Goal: Information Seeking & Learning: Learn about a topic

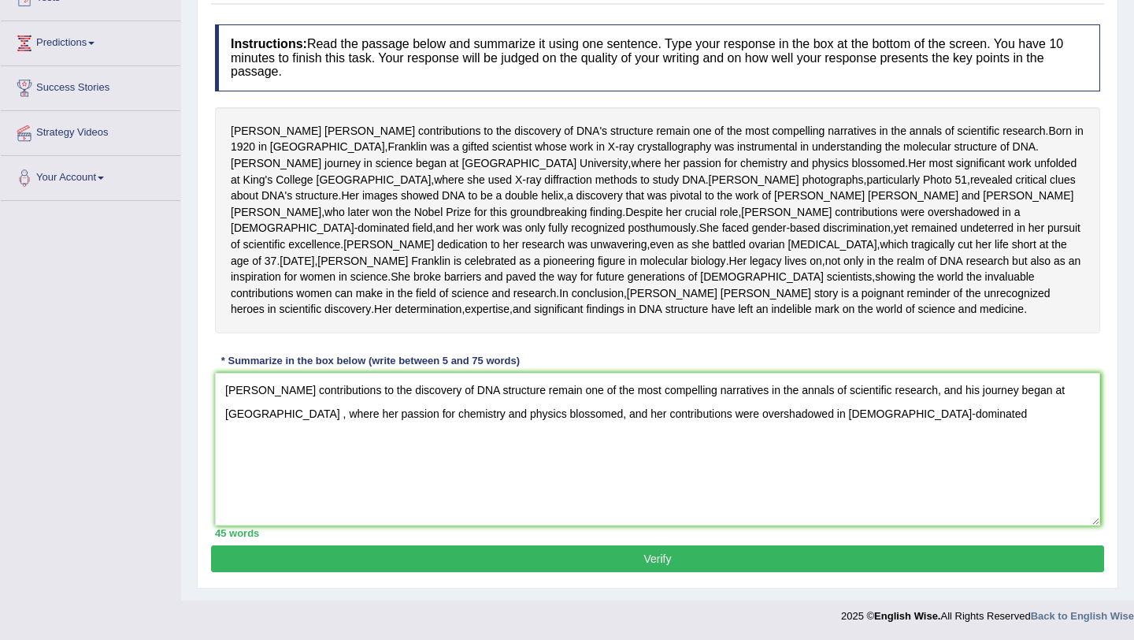
drag, startPoint x: 0, startPoint y: 0, endPoint x: 548, endPoint y: 190, distance: 580.3
click at [548, 199] on div "Rosalind Franklin's contributions to the discovery of DNA's structure remain on…" at bounding box center [658, 220] width 886 height 226
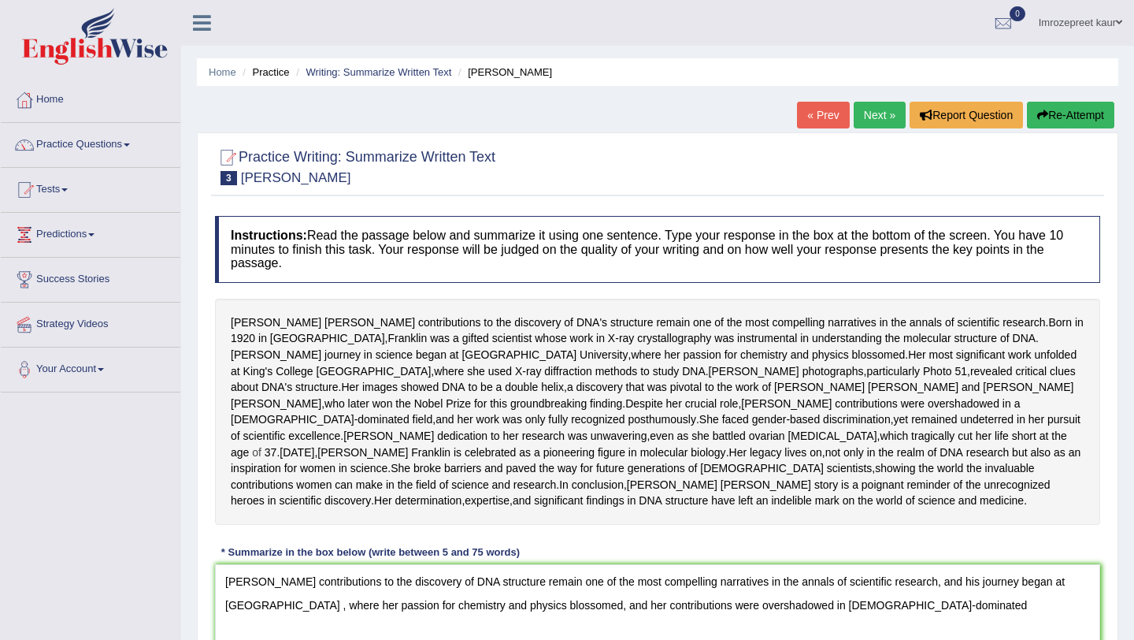
scroll to position [289, 0]
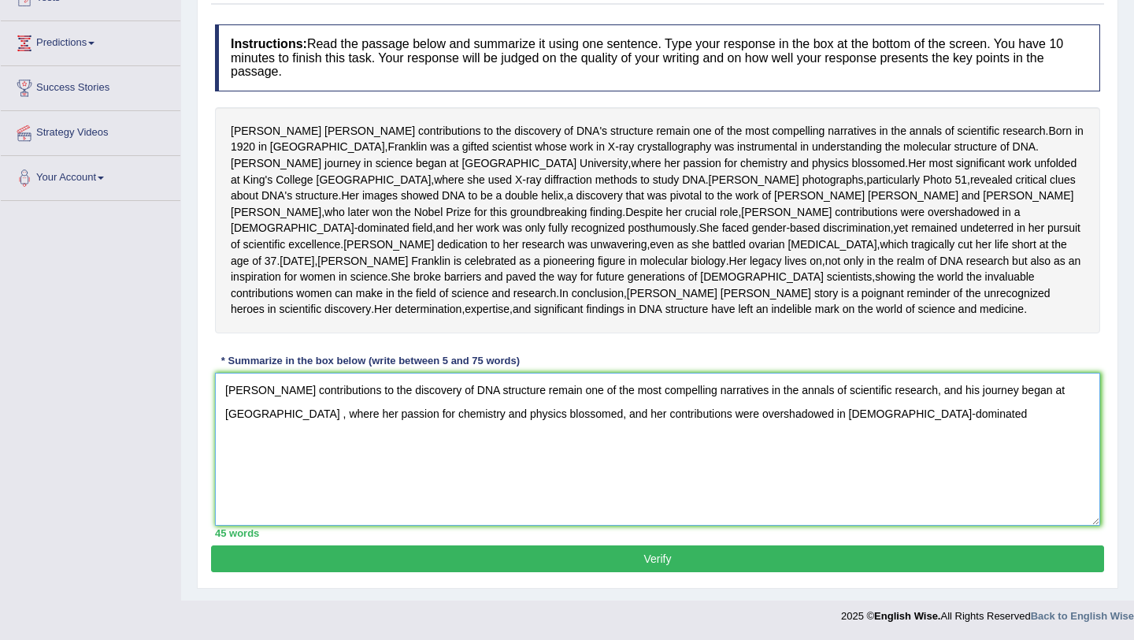
click at [941, 413] on textarea "Rosalind Franklin contributions to the discovery of DNA structure remain one of…" at bounding box center [658, 449] width 886 height 153
type textarea "Rosalind Franklin contributions to the discovery of DNA structure remain one of…"
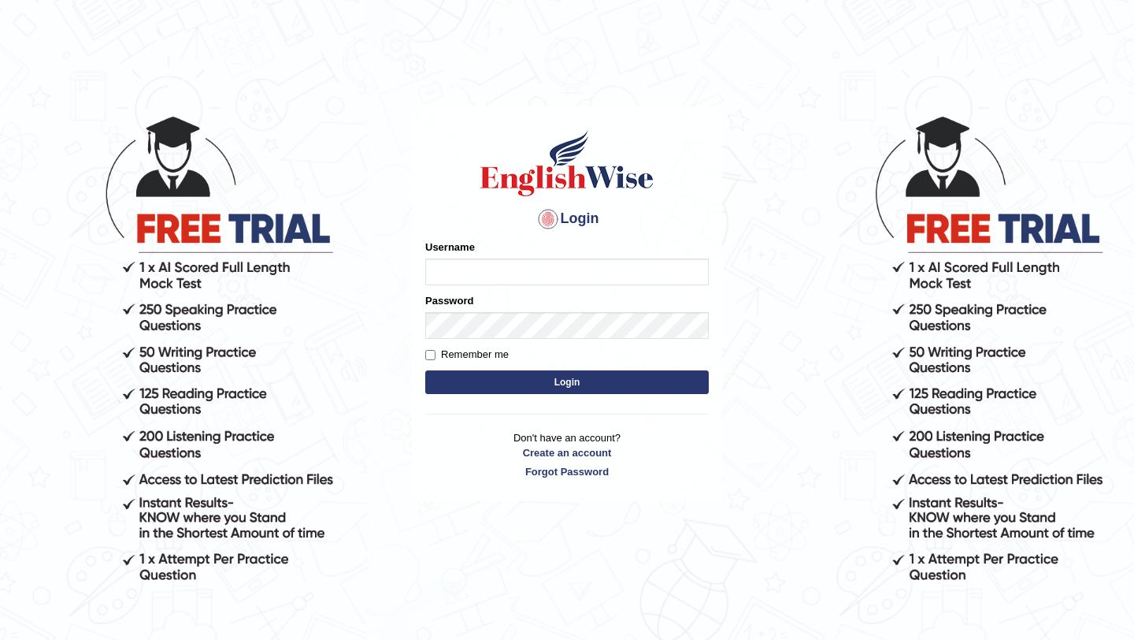
type input "0415313655"
click at [641, 377] on button "Login" at bounding box center [567, 382] width 284 height 24
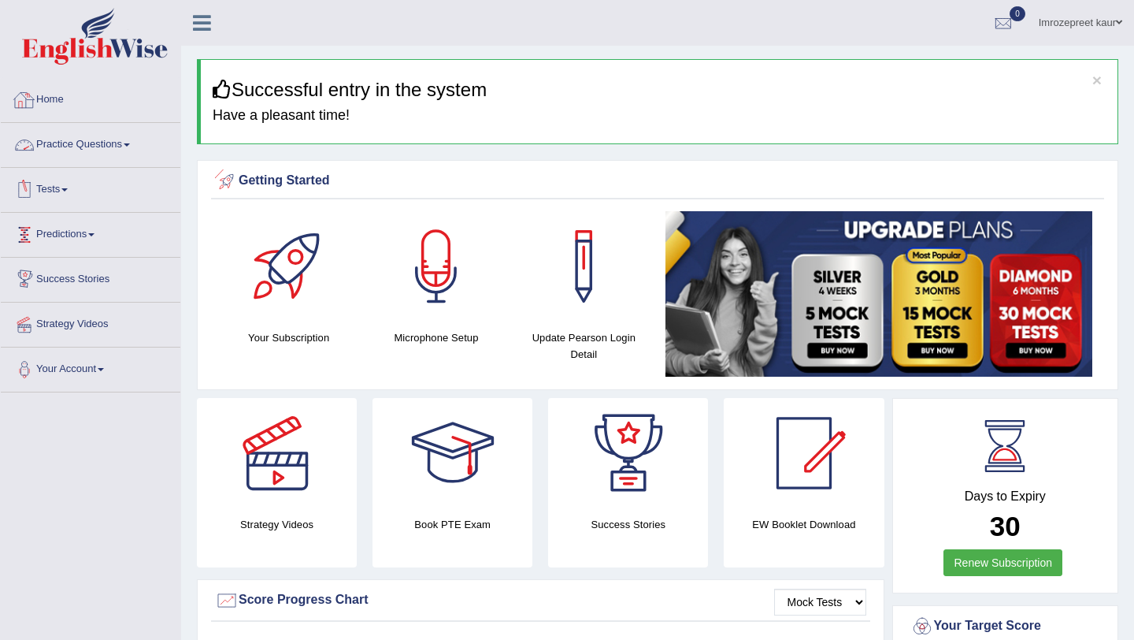
click at [66, 102] on link "Home" at bounding box center [91, 97] width 180 height 39
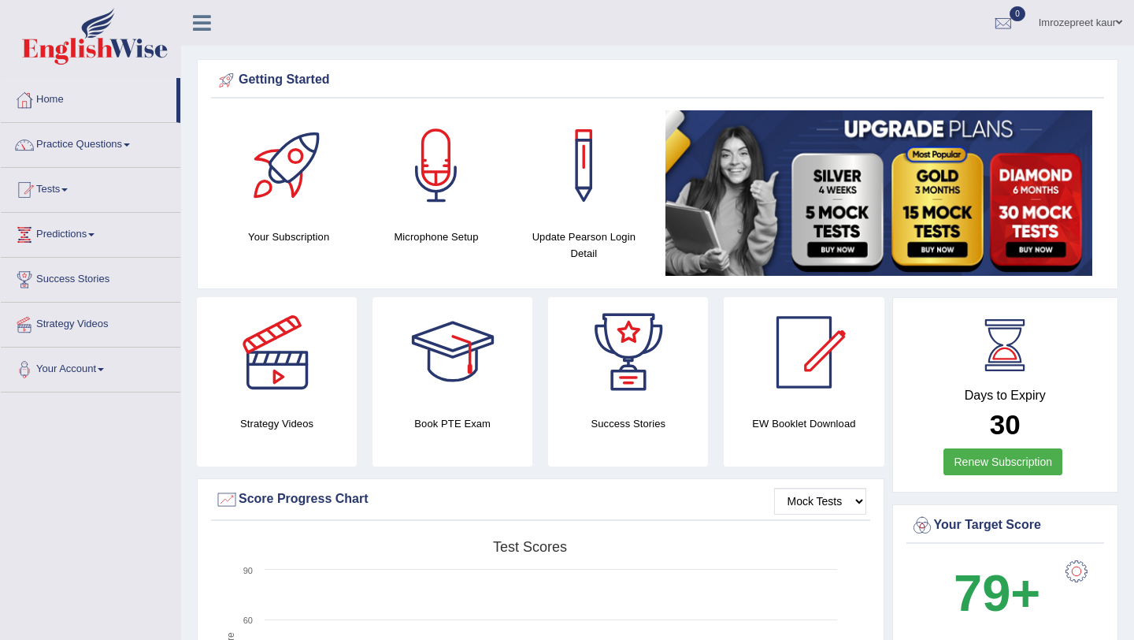
click at [76, 142] on link "Practice Questions" at bounding box center [91, 142] width 180 height 39
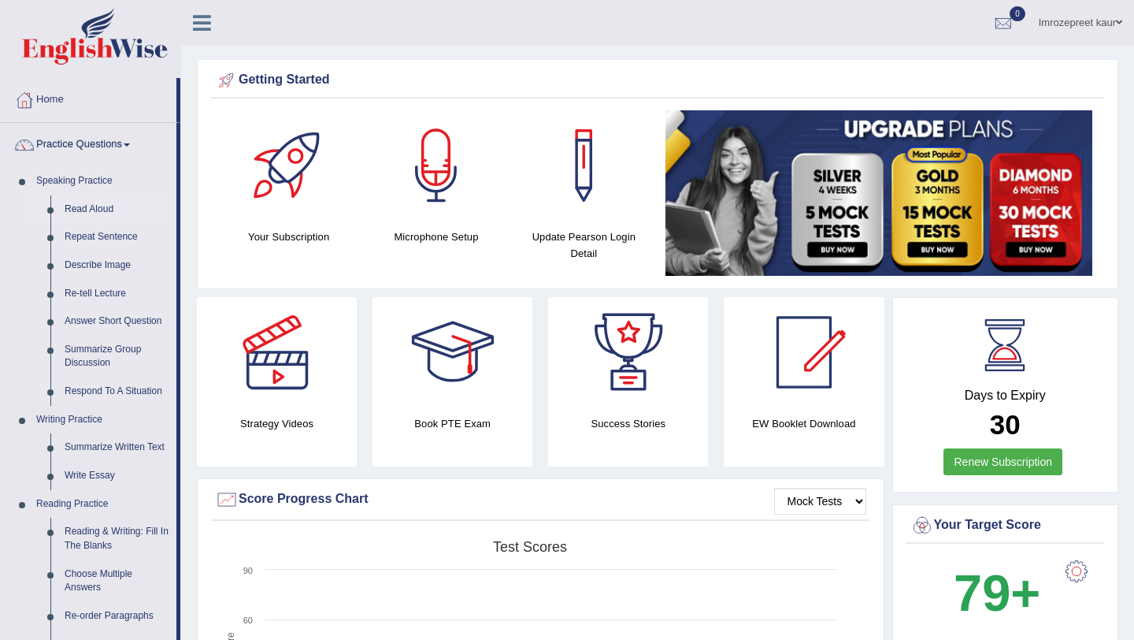
click at [74, 211] on link "Read Aloud" at bounding box center [117, 209] width 119 height 28
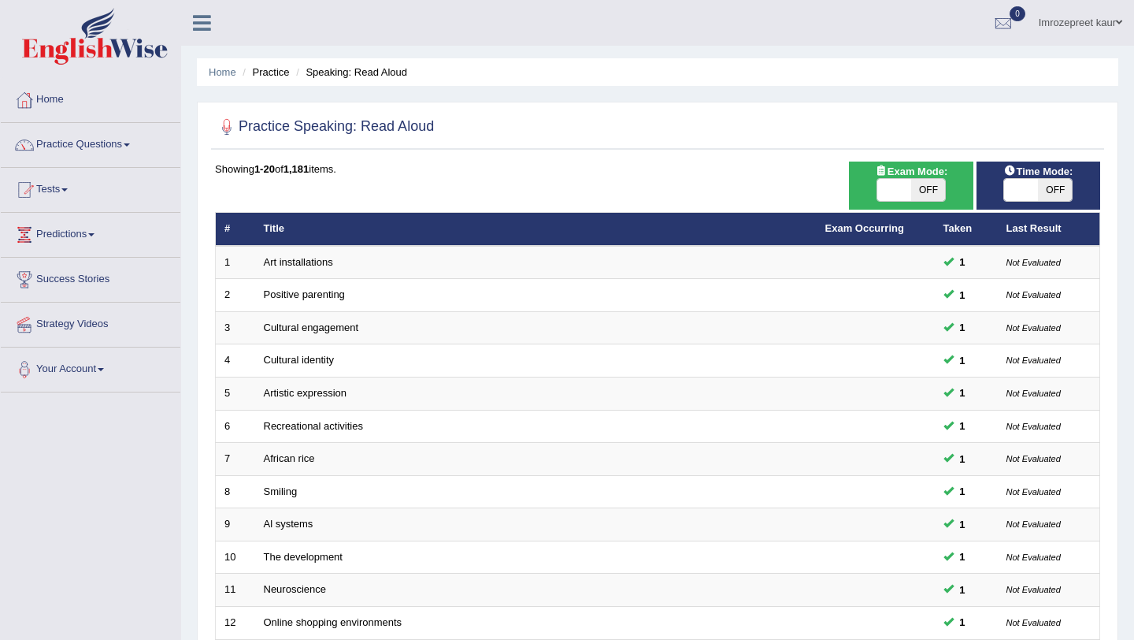
click at [123, 143] on link "Practice Questions" at bounding box center [91, 142] width 180 height 39
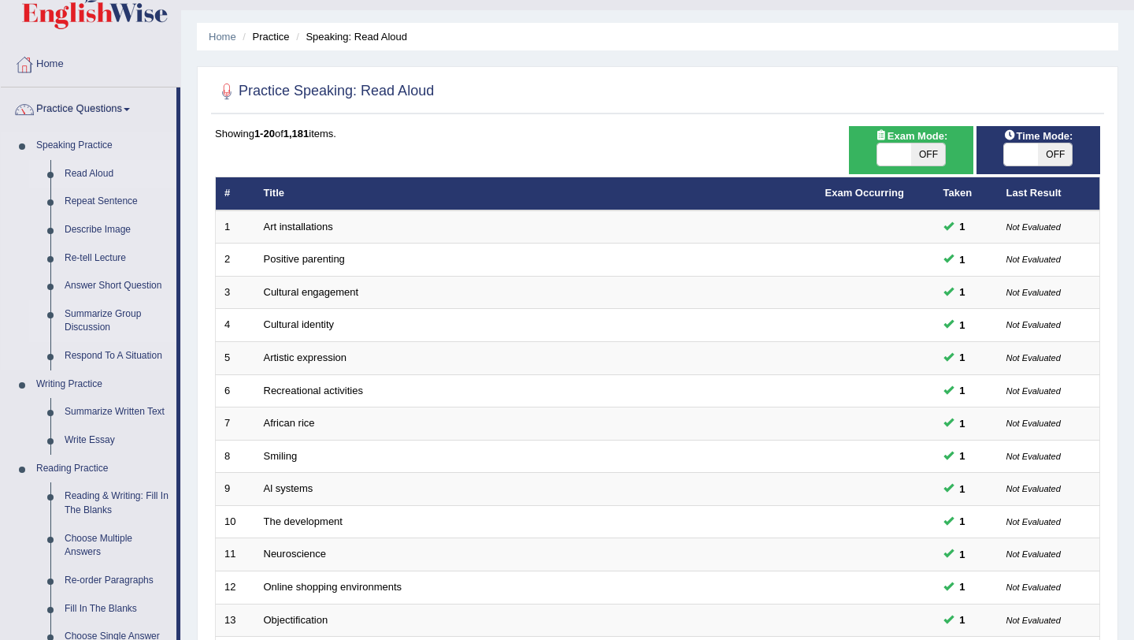
scroll to position [39, 0]
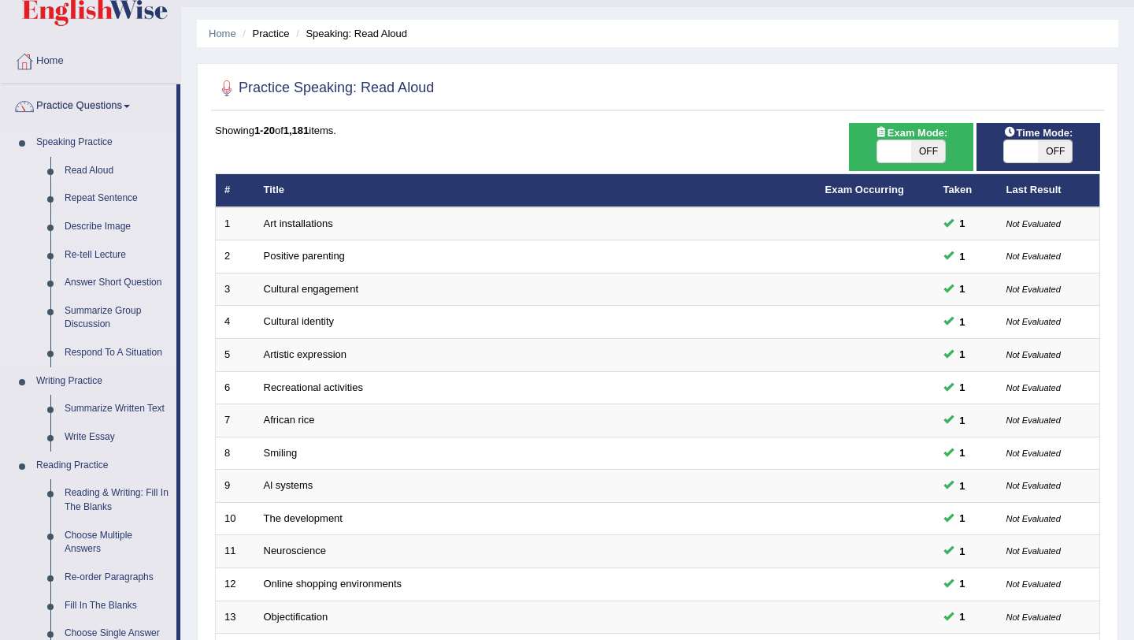
click at [106, 231] on link "Describe Image" at bounding box center [117, 227] width 119 height 28
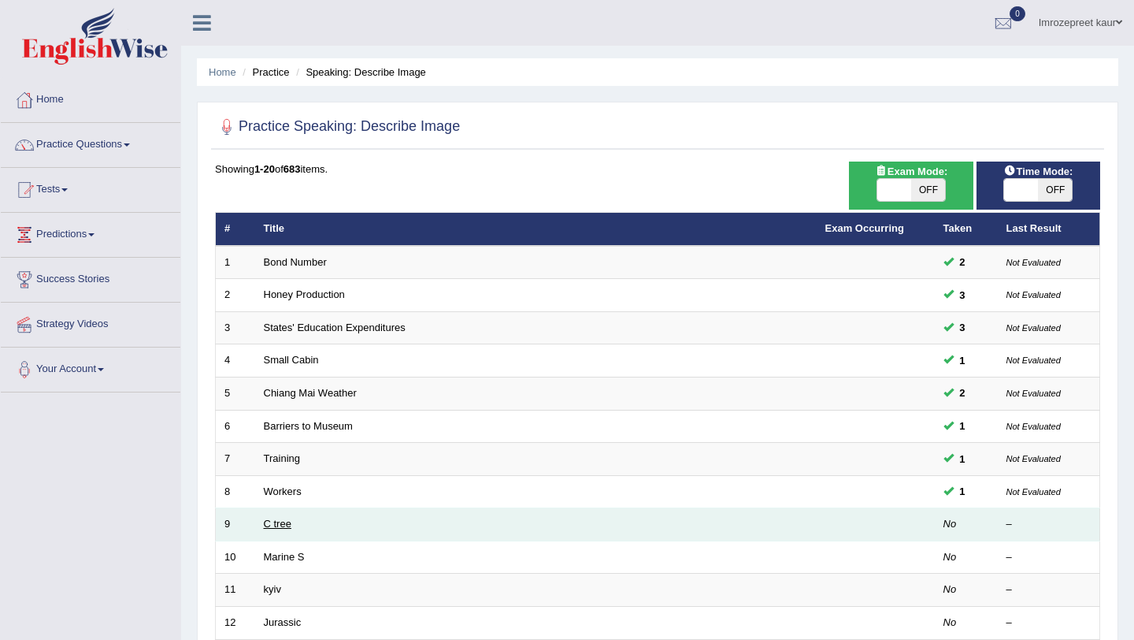
click at [276, 520] on link "C tree" at bounding box center [278, 524] width 28 height 12
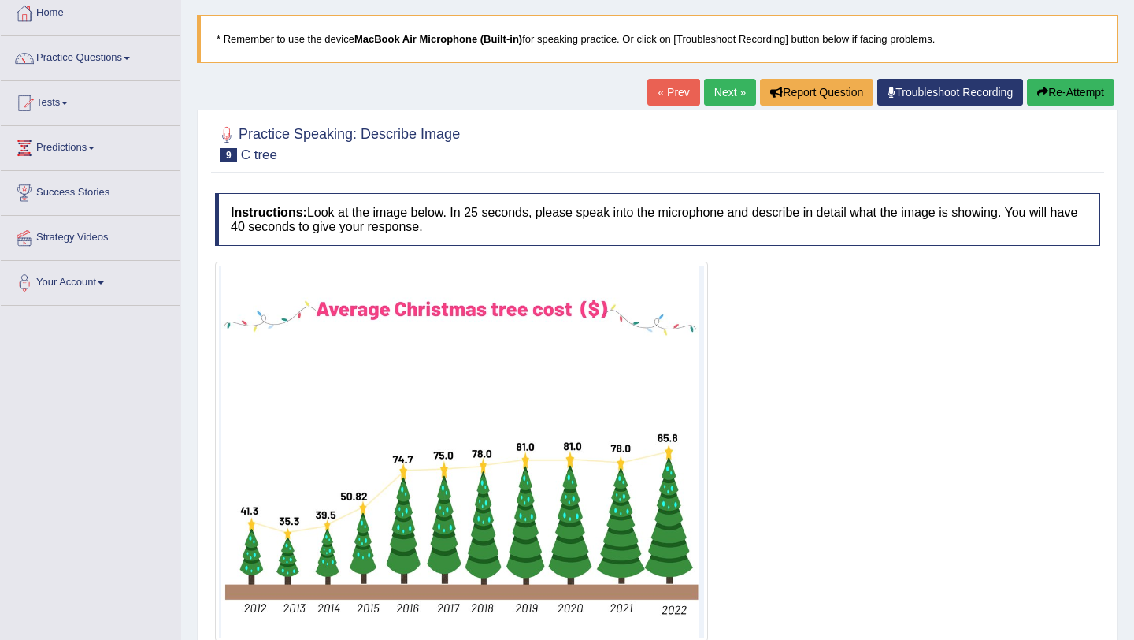
scroll to position [77, 0]
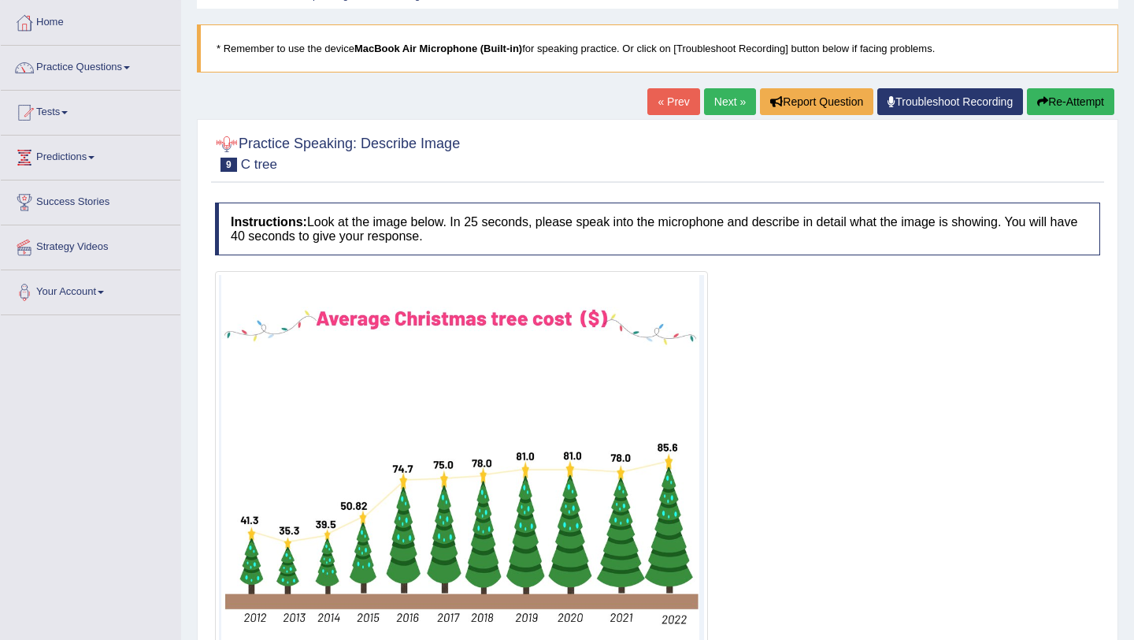
click at [676, 102] on link "« Prev" at bounding box center [674, 101] width 52 height 27
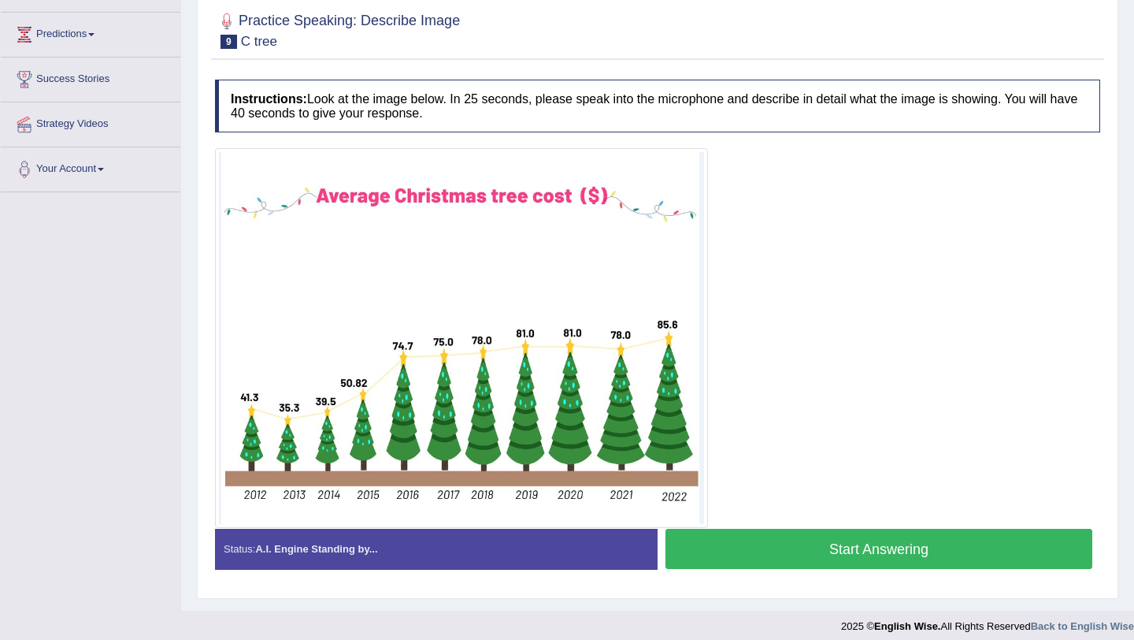
scroll to position [210, 0]
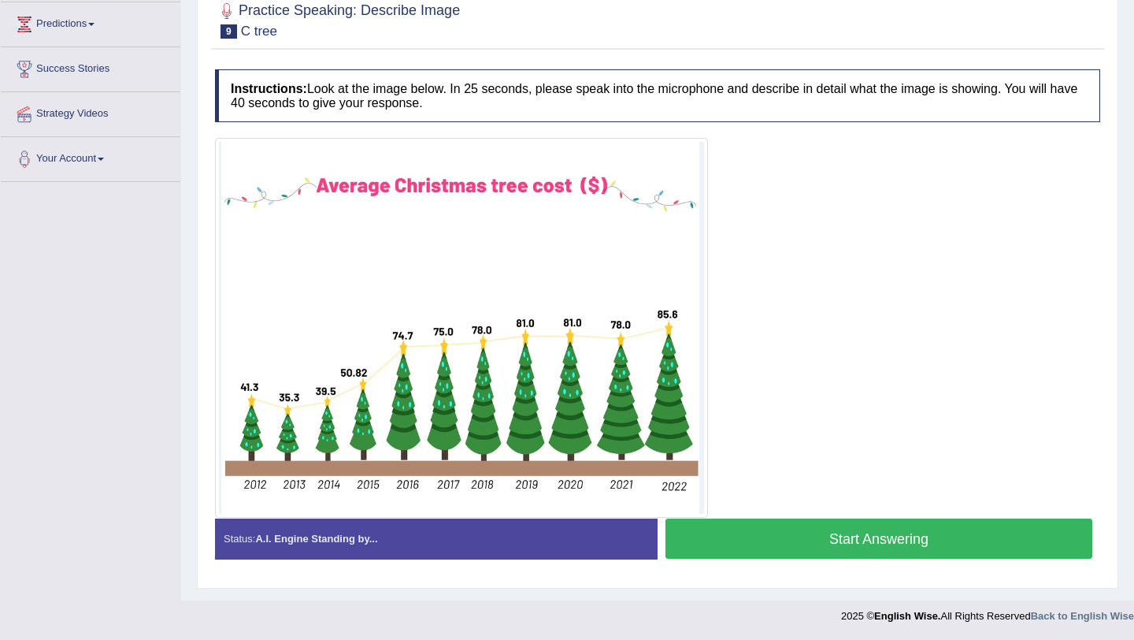
click at [759, 535] on button "Start Answering" at bounding box center [879, 538] width 427 height 40
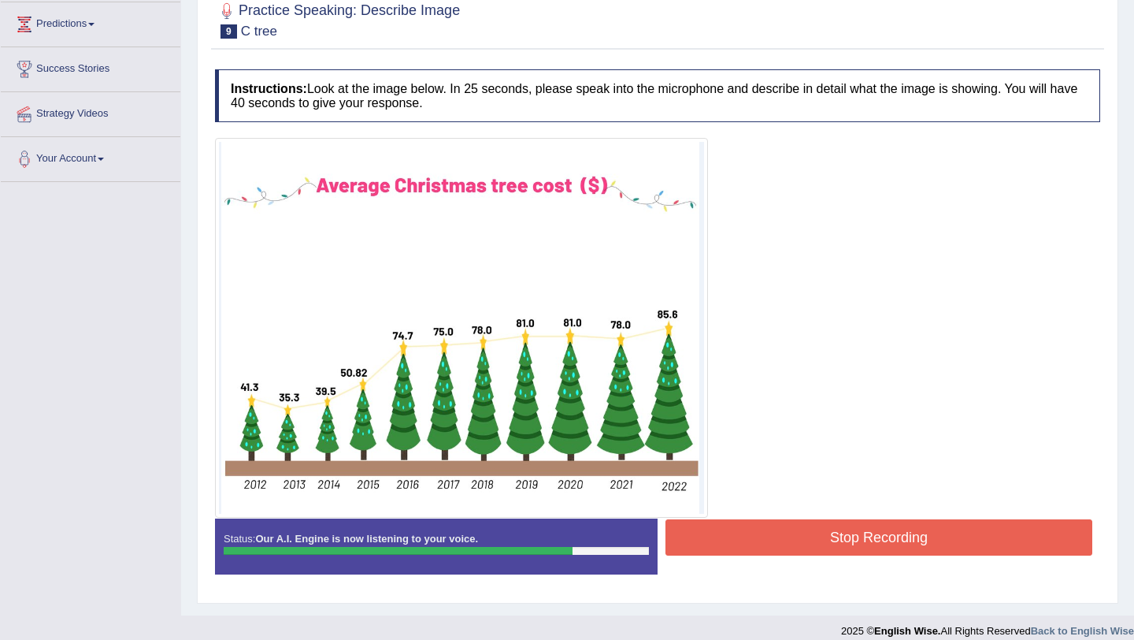
click at [760, 541] on button "Stop Recording" at bounding box center [879, 537] width 427 height 36
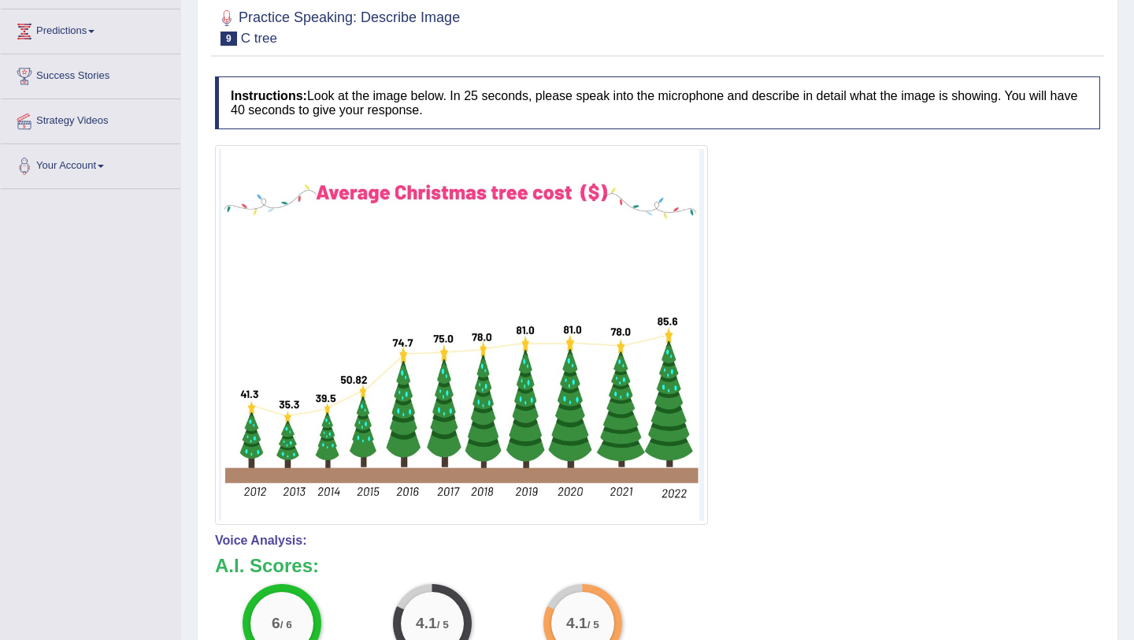
scroll to position [0, 0]
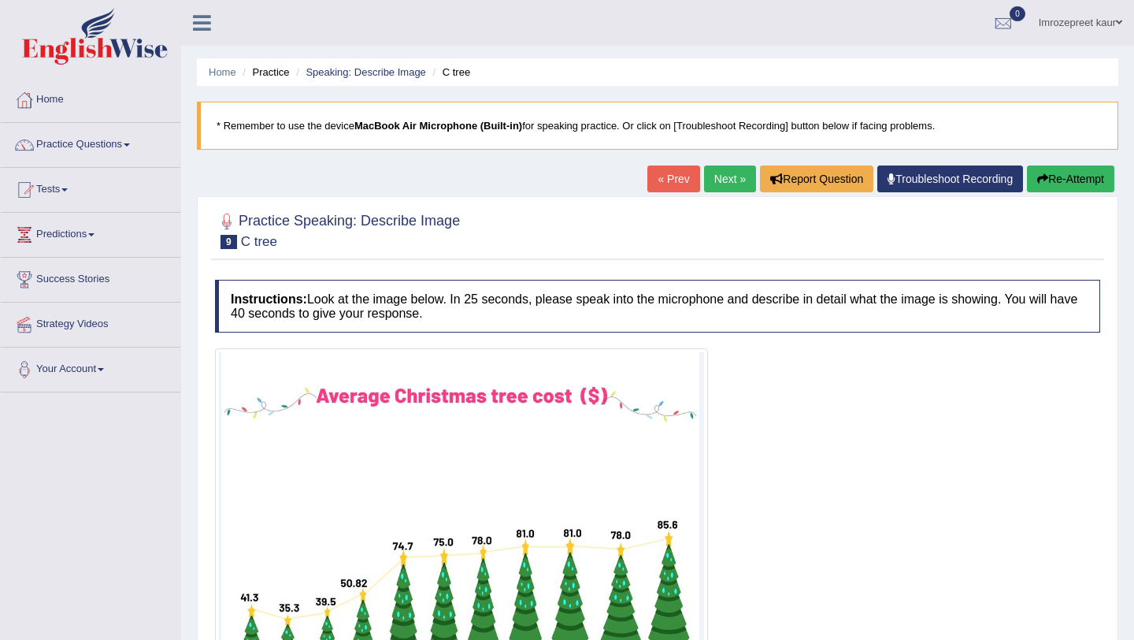
click at [734, 178] on link "Next »" at bounding box center [730, 178] width 52 height 27
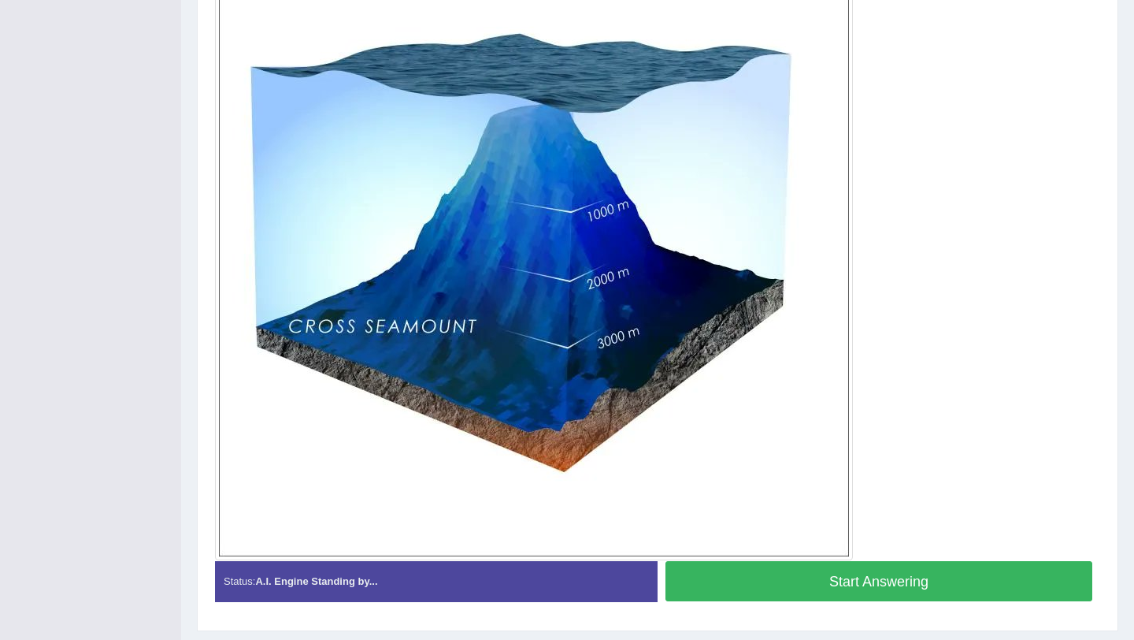
scroll to position [469, 0]
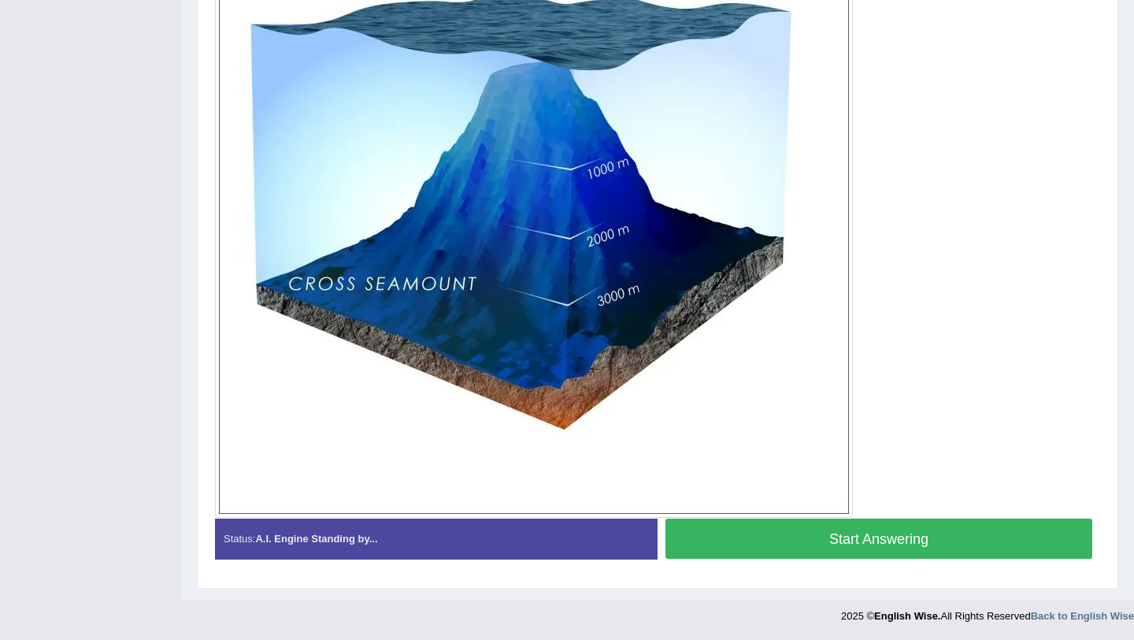
click at [728, 539] on button "Start Answering" at bounding box center [879, 538] width 427 height 40
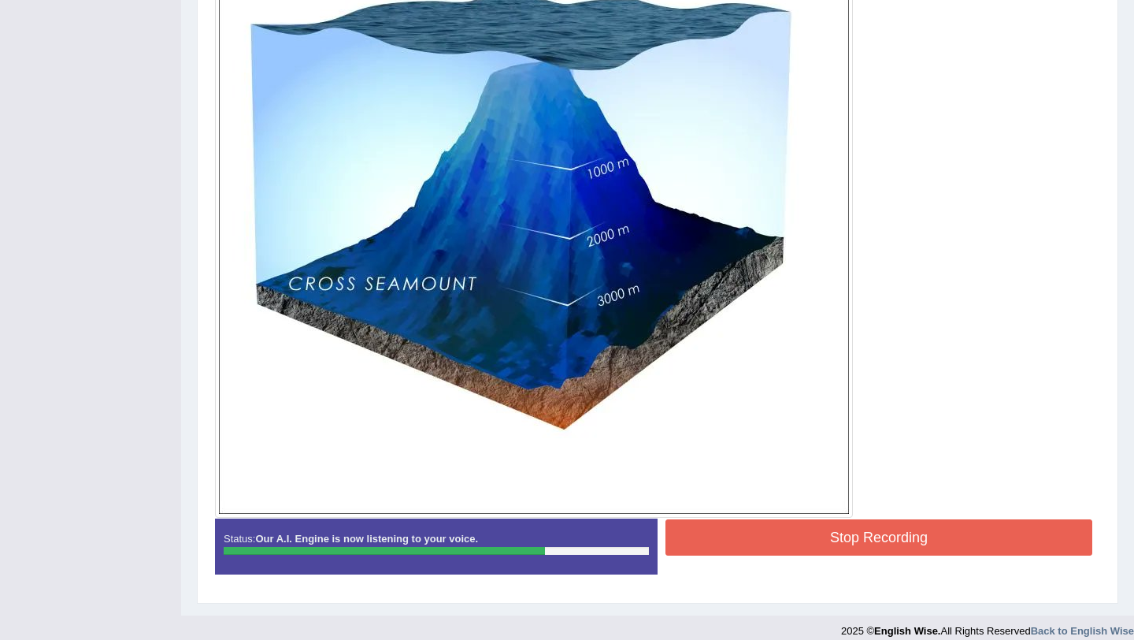
click at [741, 529] on button "Stop Recording" at bounding box center [879, 537] width 427 height 36
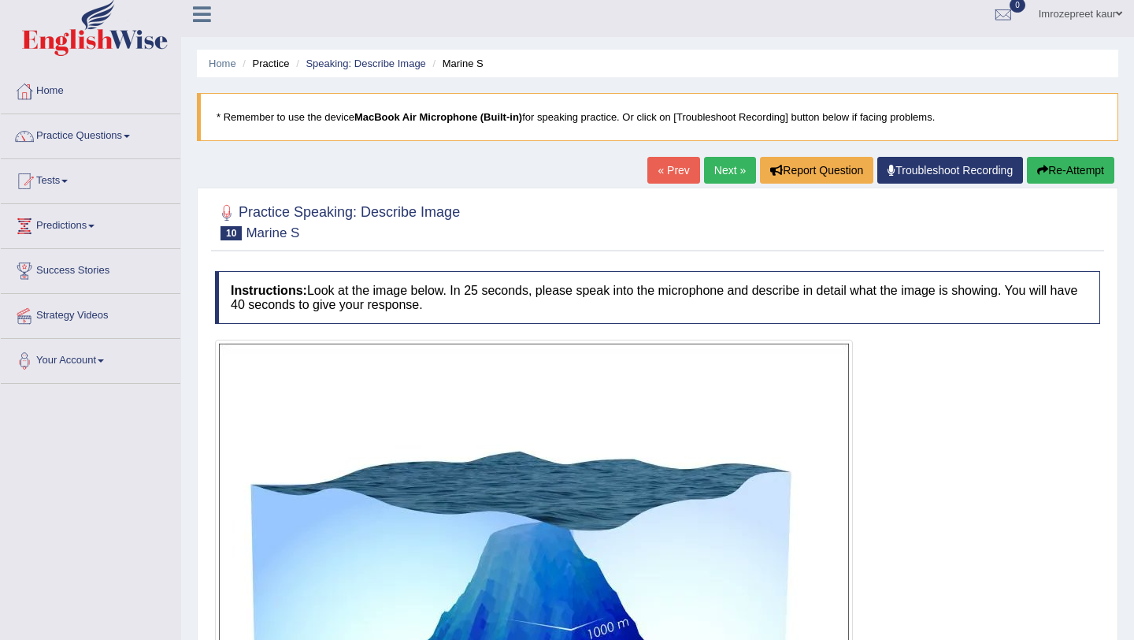
scroll to position [0, 0]
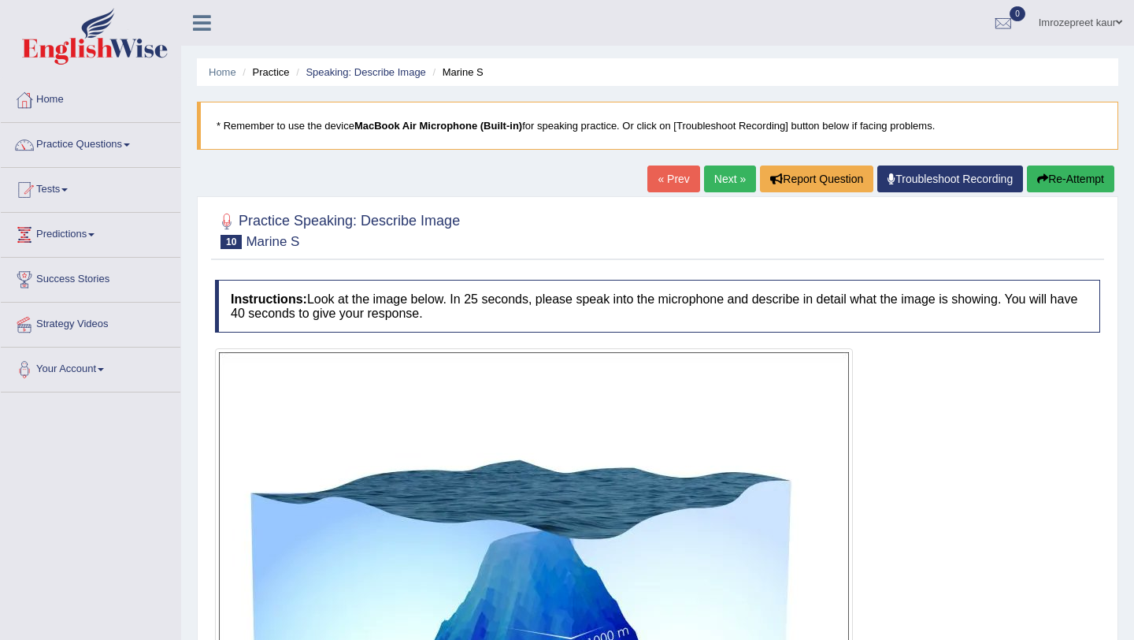
click at [1049, 179] on button "Re-Attempt" at bounding box center [1070, 178] width 87 height 27
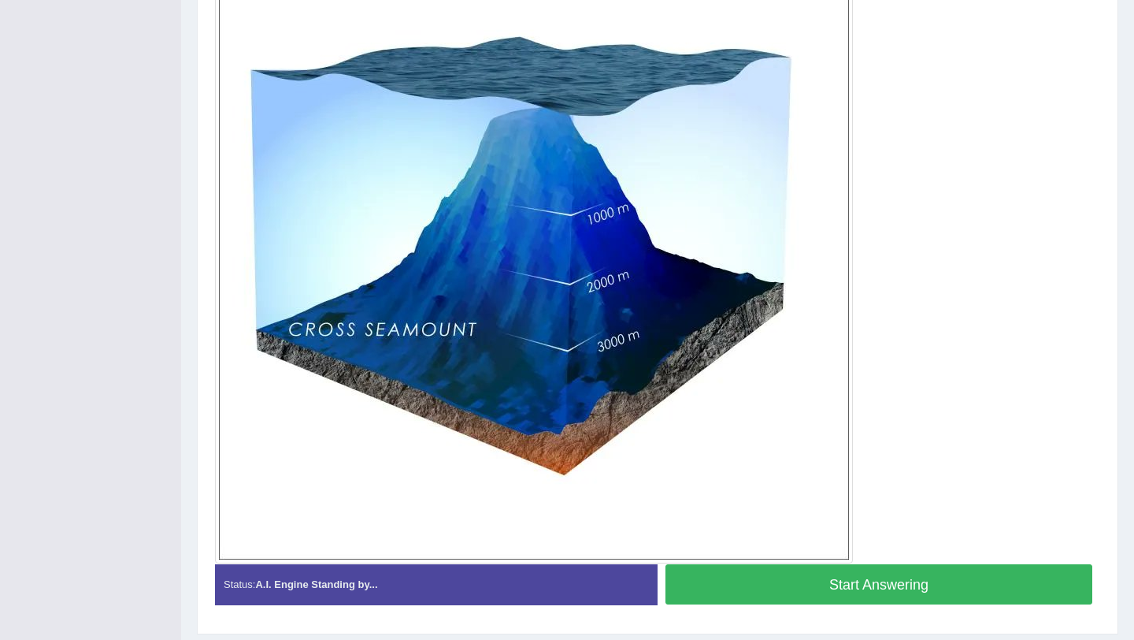
scroll to position [488, 0]
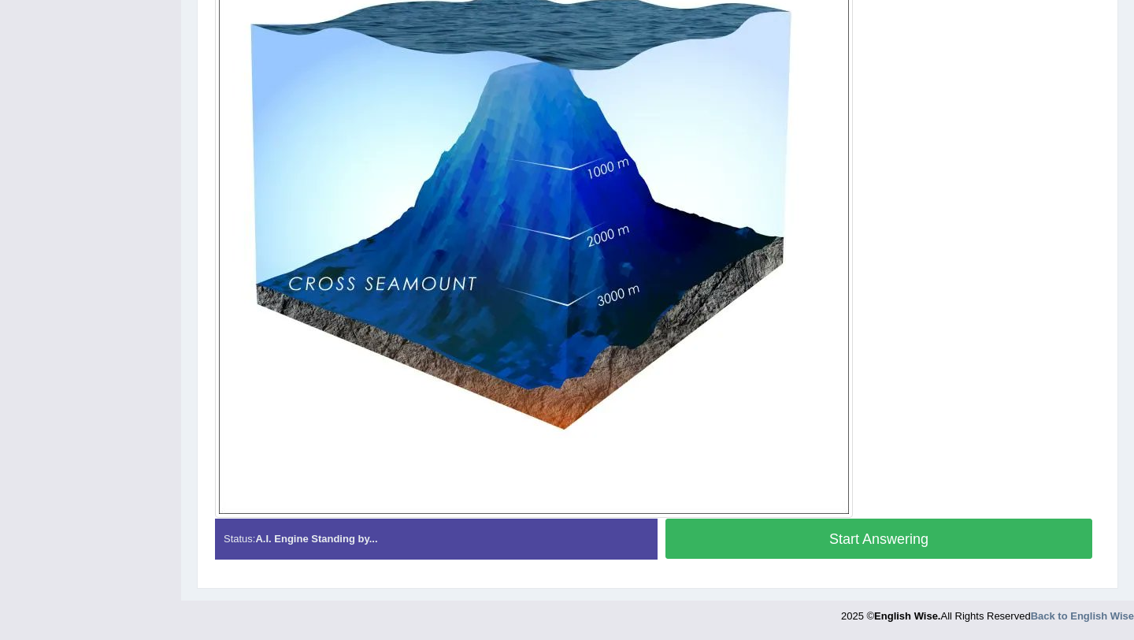
click at [760, 540] on button "Start Answering" at bounding box center [879, 538] width 427 height 40
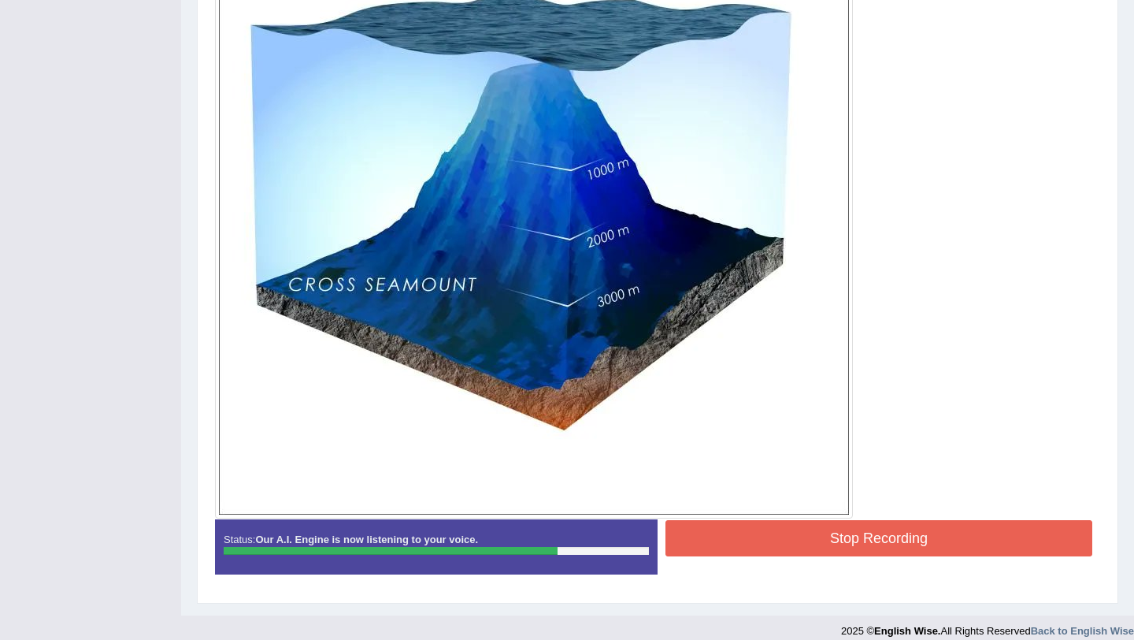
click at [760, 540] on button "Stop Recording" at bounding box center [879, 538] width 427 height 36
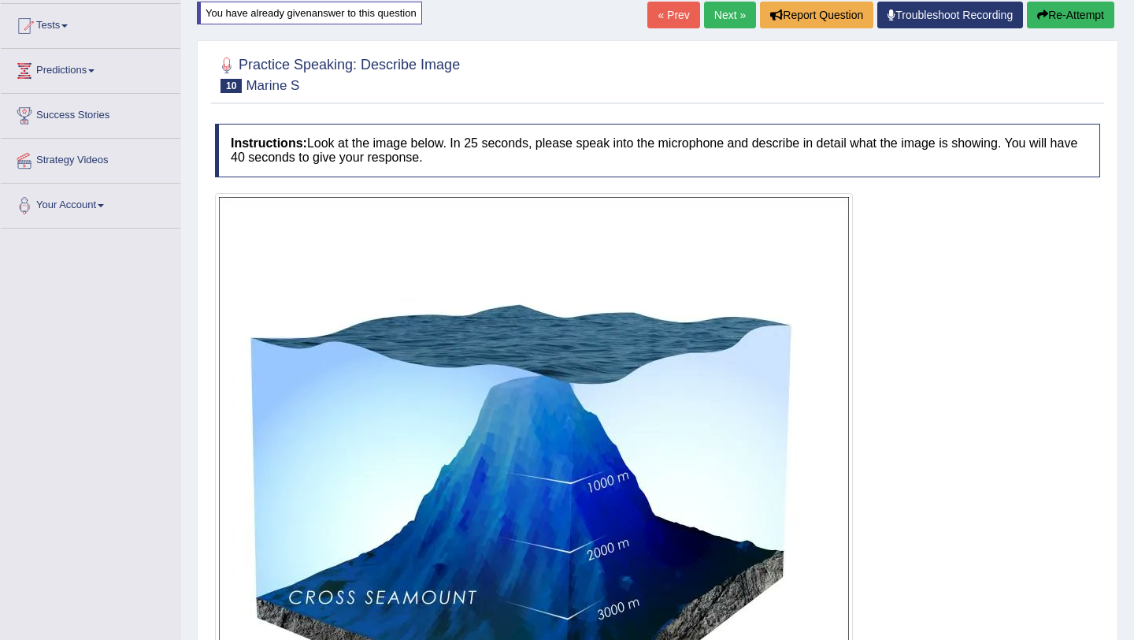
scroll to position [76, 0]
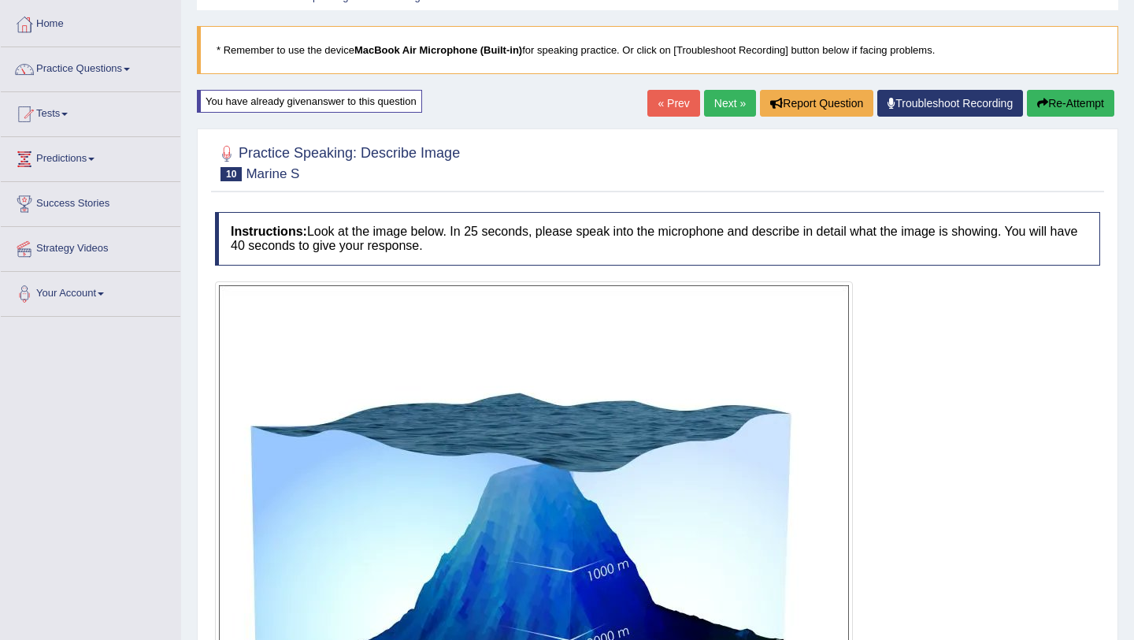
click at [728, 104] on link "Next »" at bounding box center [730, 103] width 52 height 27
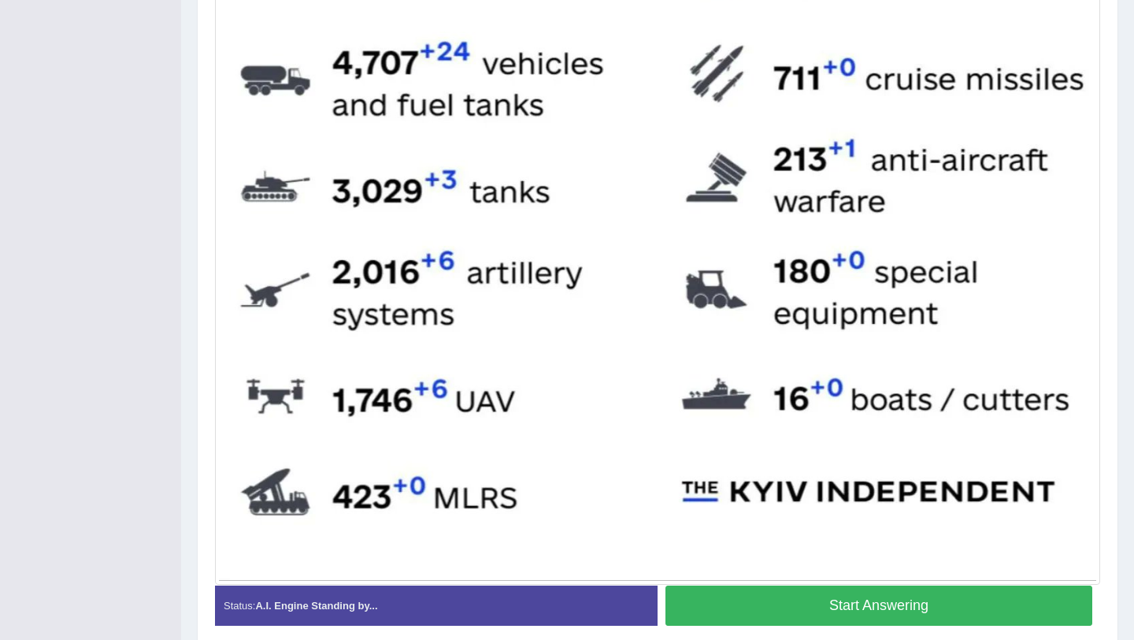
scroll to position [669, 0]
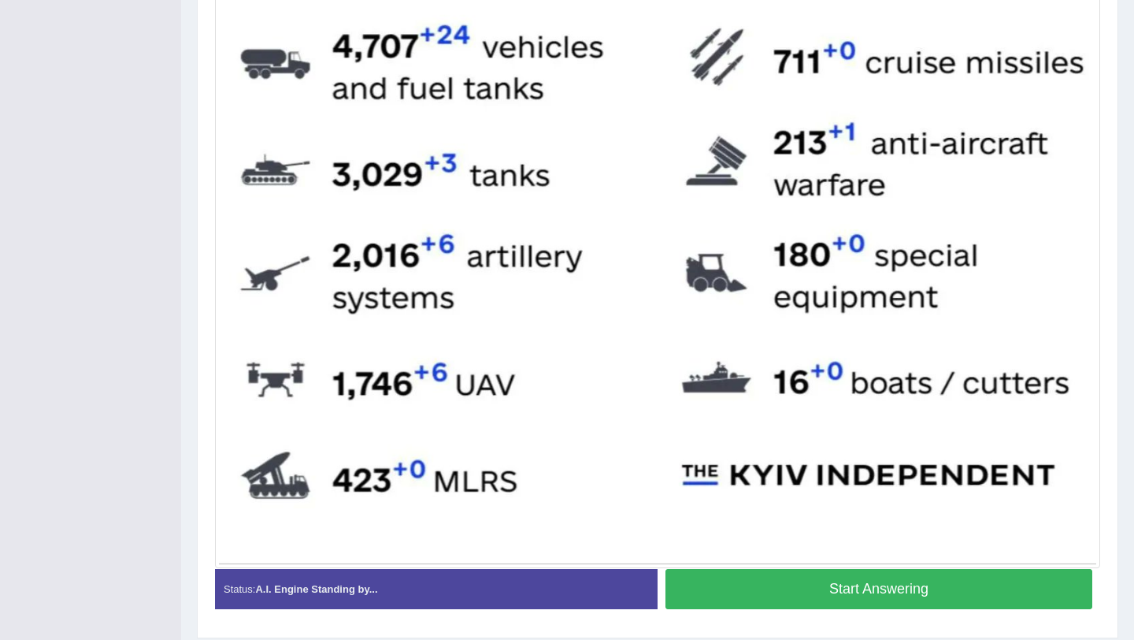
click at [770, 596] on button "Start Answering" at bounding box center [879, 589] width 427 height 40
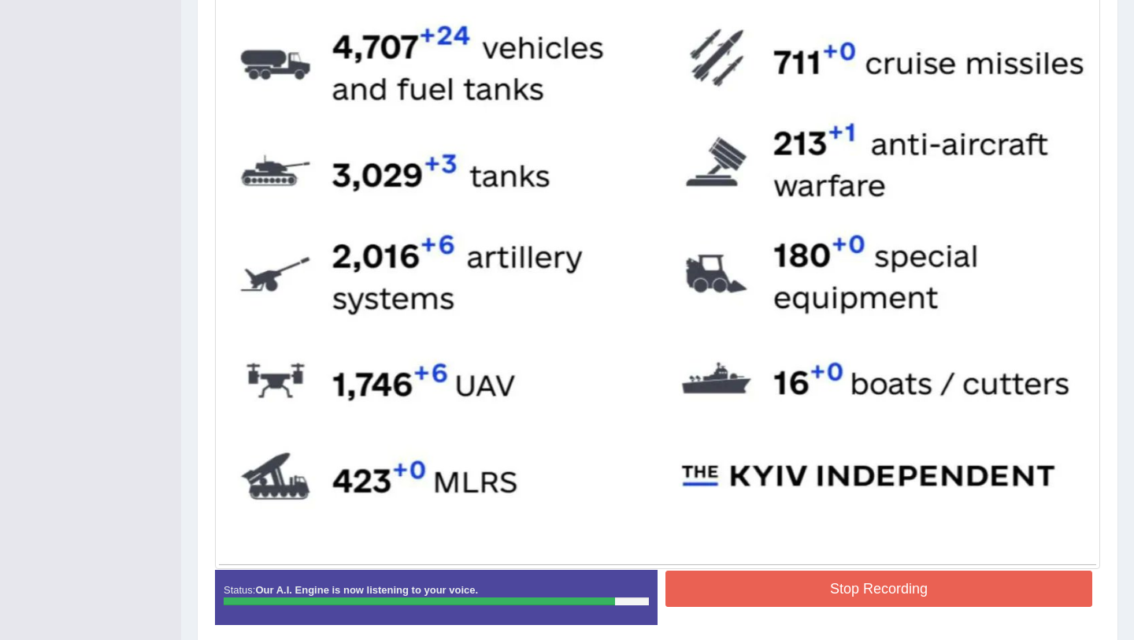
scroll to position [733, 0]
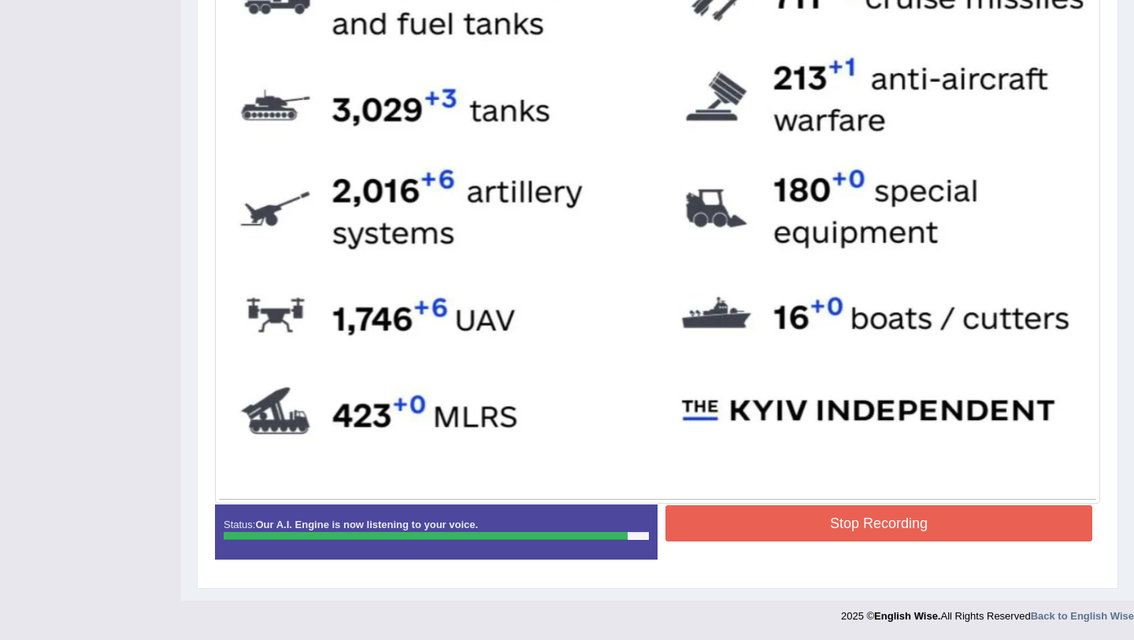
click at [820, 531] on button "Stop Recording" at bounding box center [879, 523] width 427 height 36
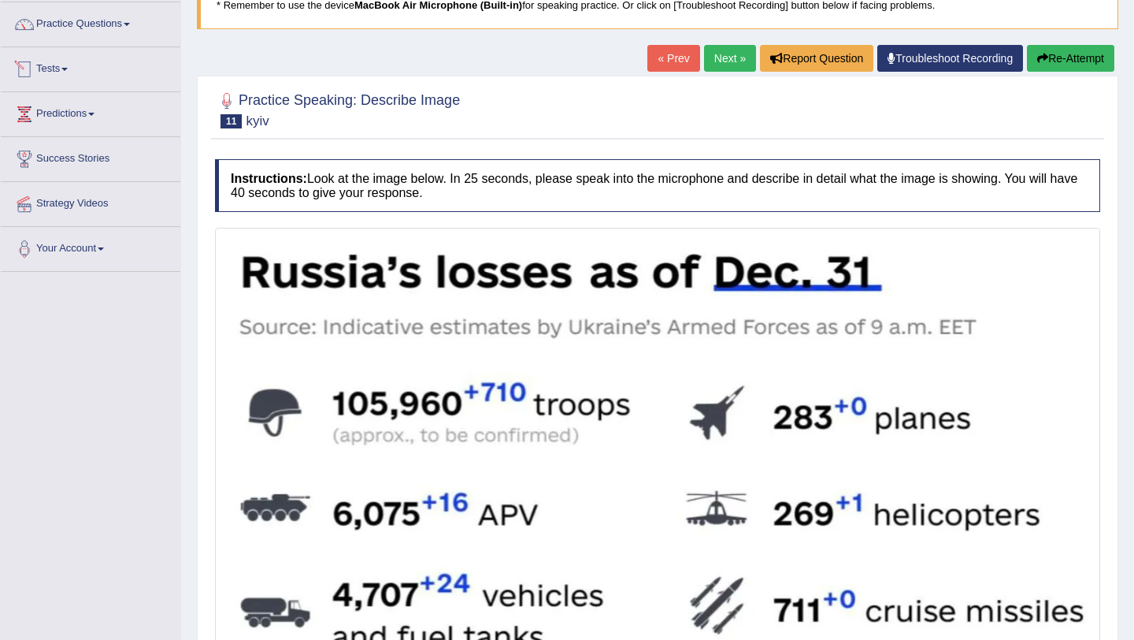
scroll to position [0, 0]
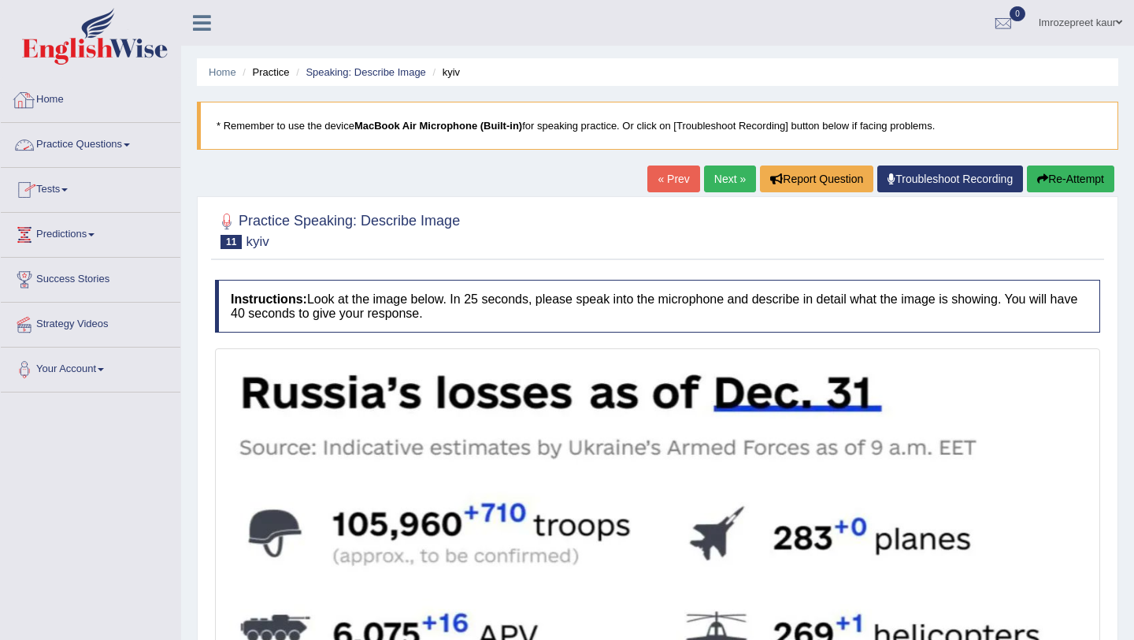
click at [129, 157] on link "Practice Questions" at bounding box center [91, 142] width 180 height 39
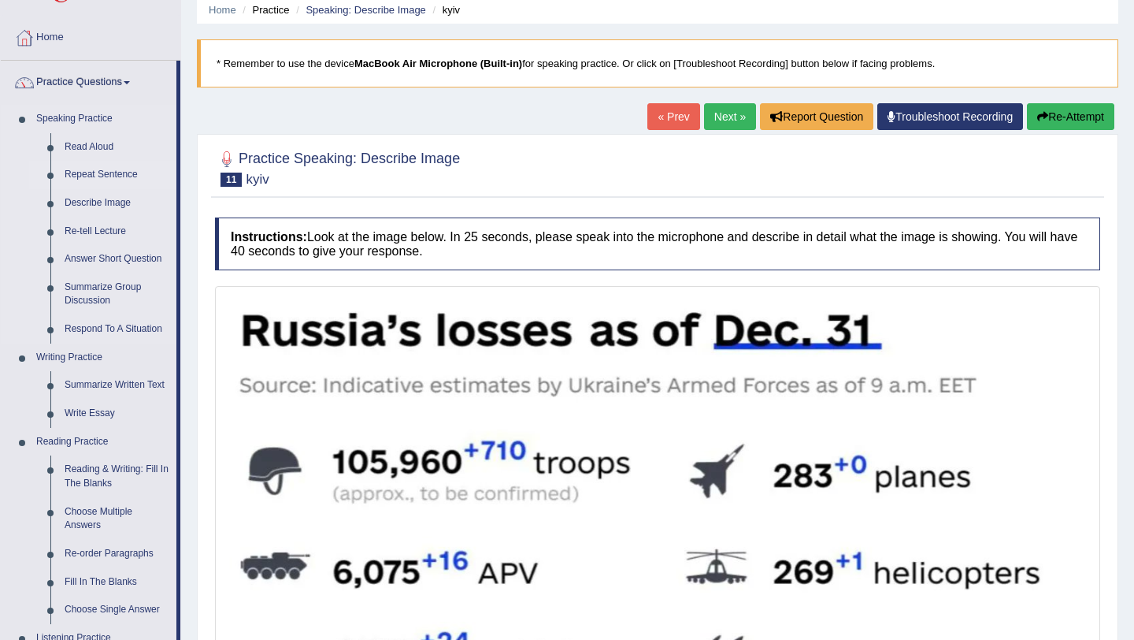
scroll to position [66, 0]
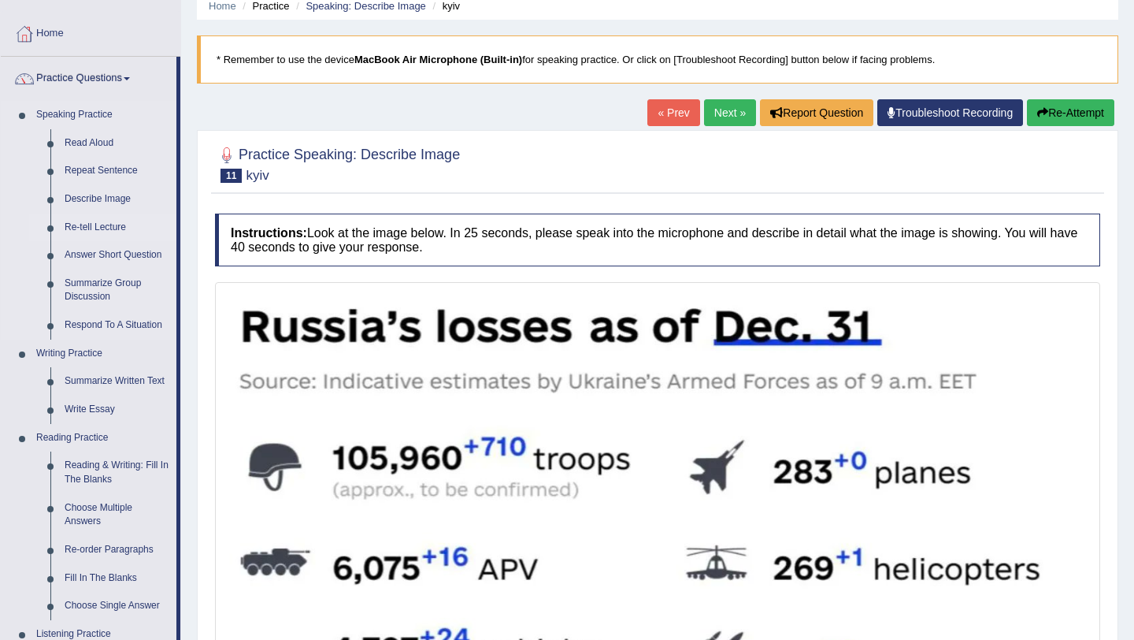
click at [89, 230] on link "Re-tell Lecture" at bounding box center [117, 228] width 119 height 28
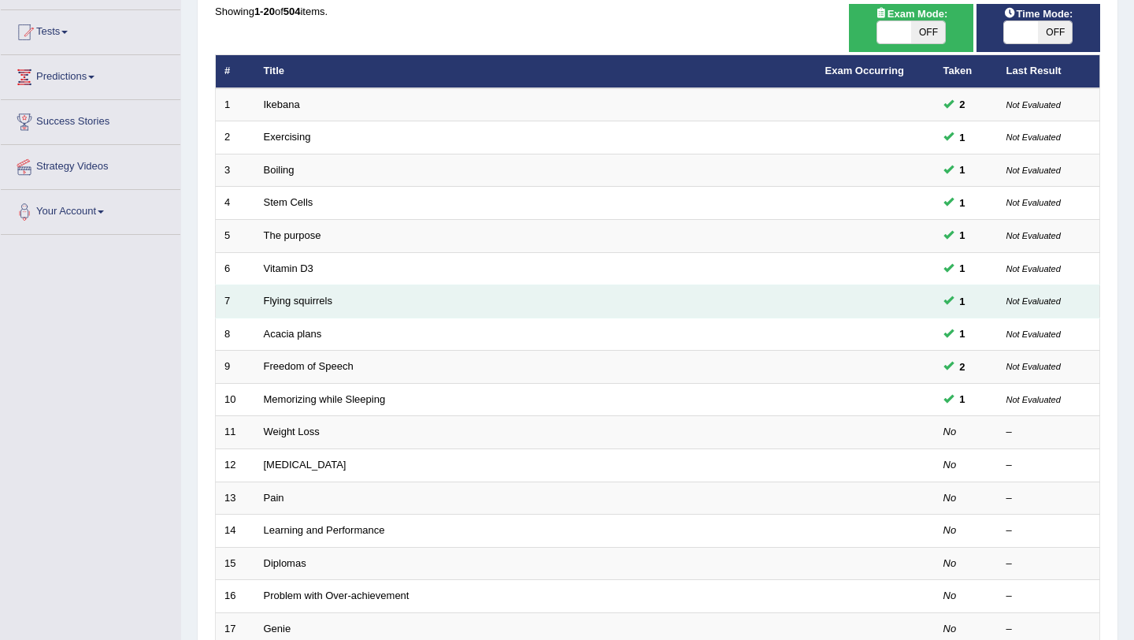
scroll to position [169, 0]
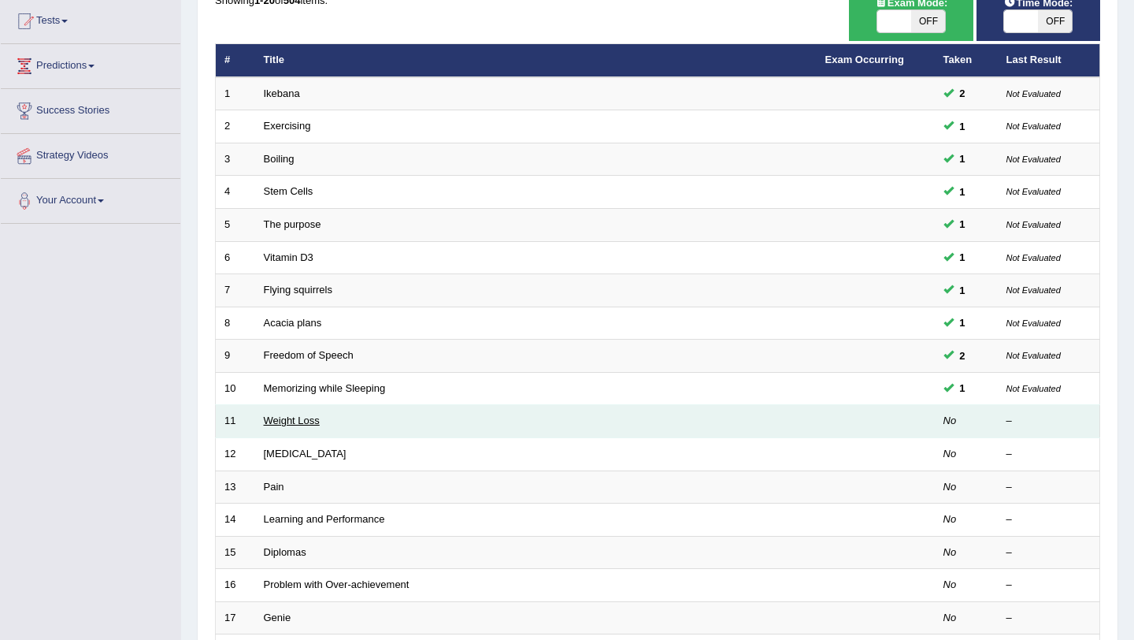
click at [288, 420] on link "Weight Loss" at bounding box center [292, 420] width 56 height 12
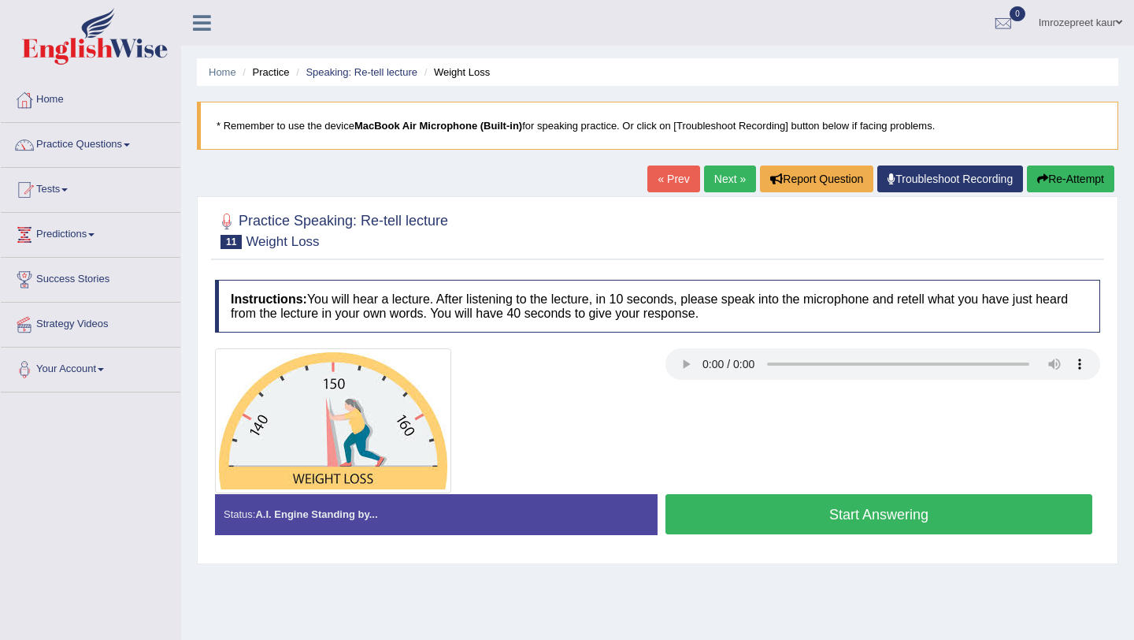
click at [726, 532] on button "Start Answering" at bounding box center [879, 514] width 427 height 40
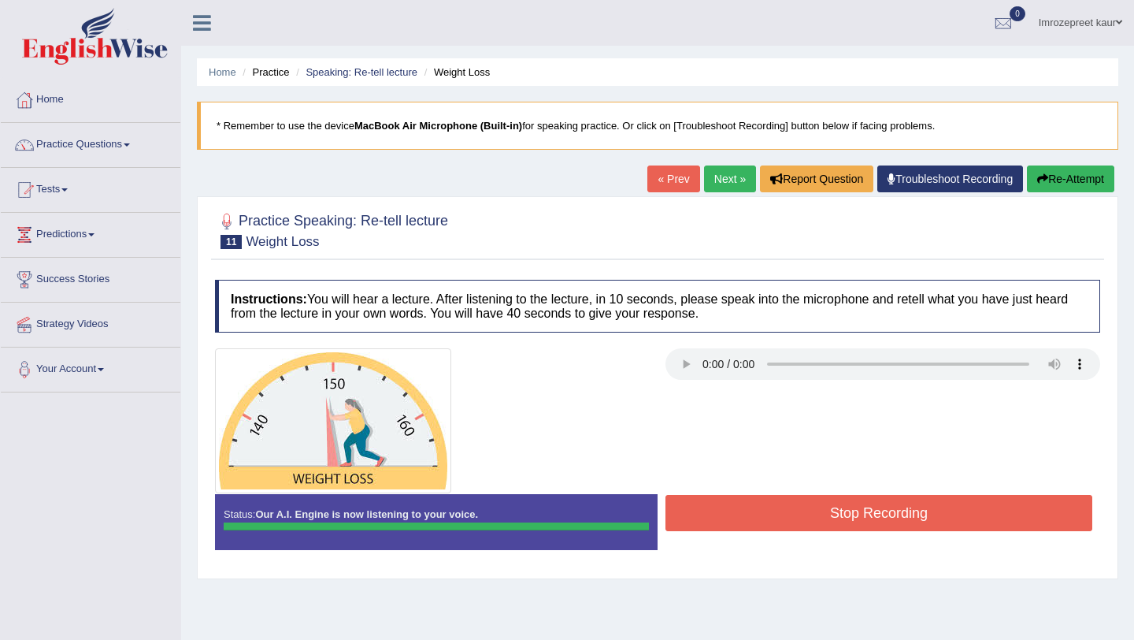
click at [730, 515] on div "Instructions: You will hear a lecture. After listening to the lecture, in 10 se…" at bounding box center [657, 421] width 893 height 298
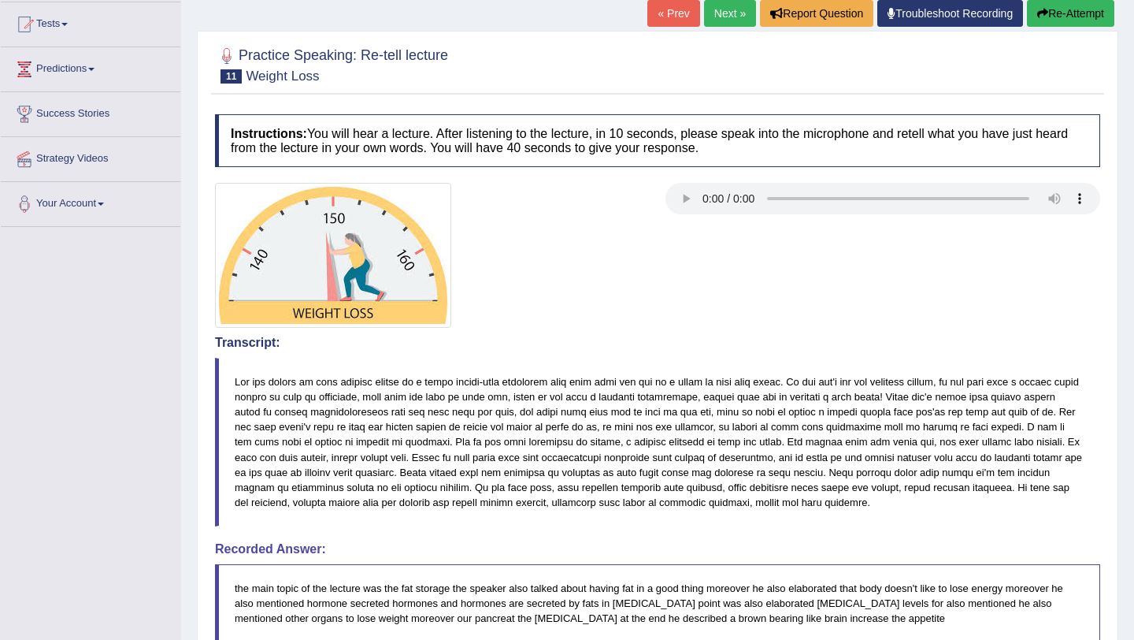
scroll to position [147, 0]
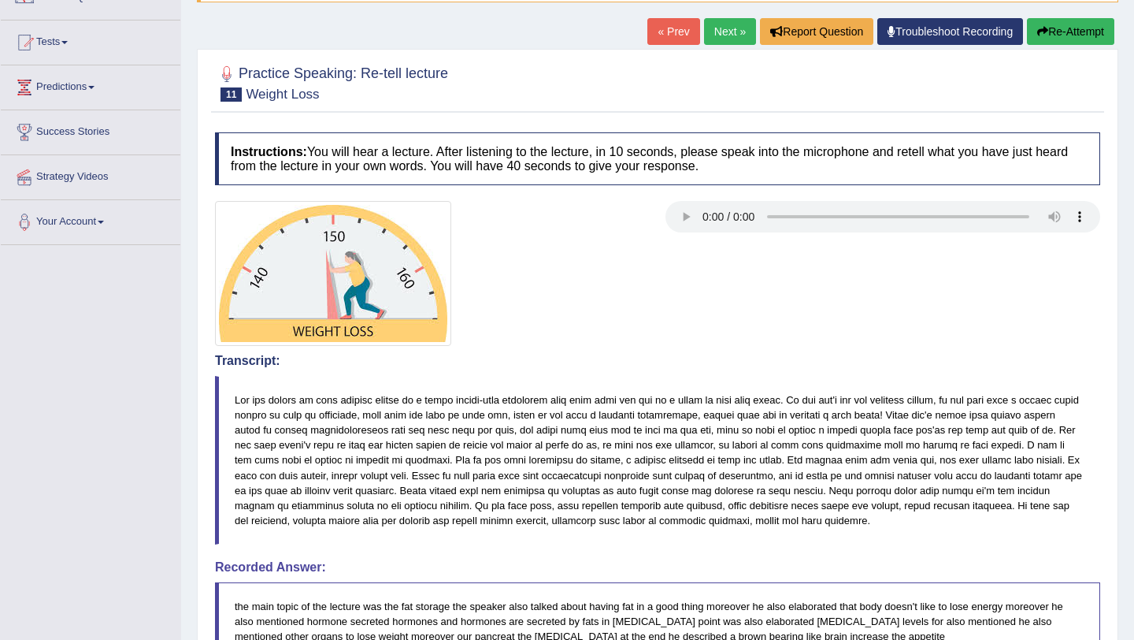
click at [728, 34] on link "Next »" at bounding box center [730, 31] width 52 height 27
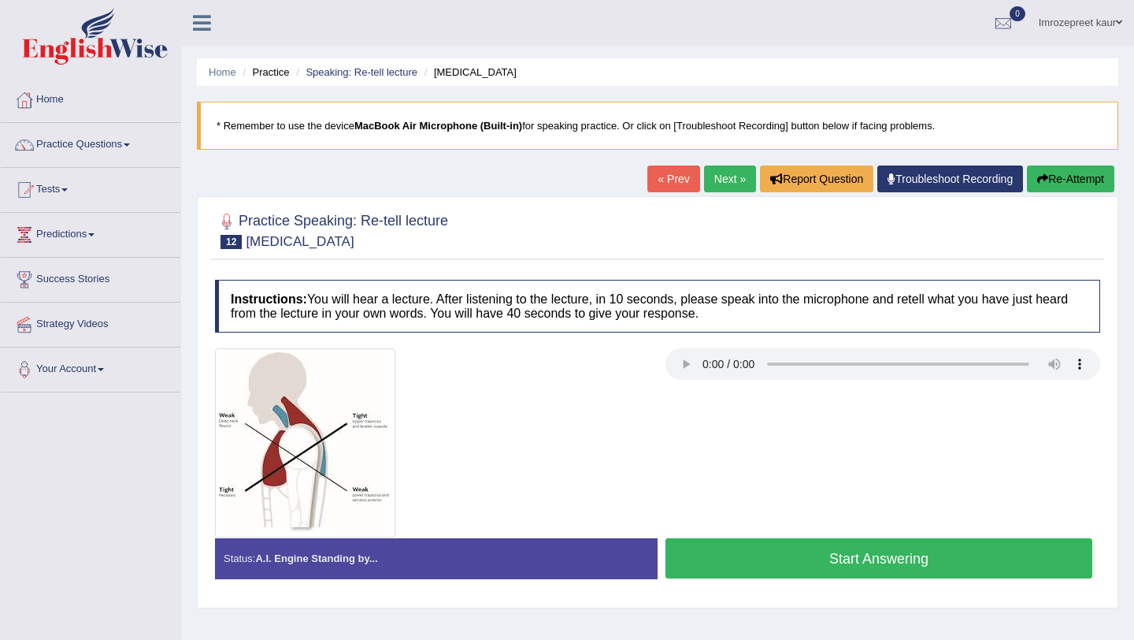
click at [755, 553] on button "Start Answering" at bounding box center [879, 558] width 427 height 40
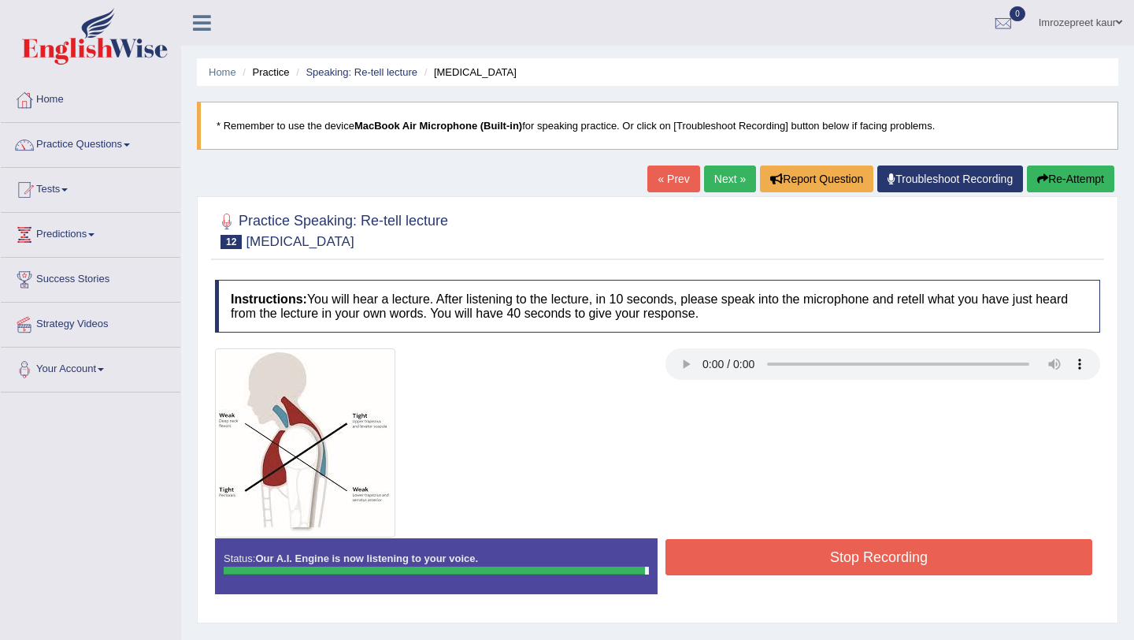
click at [755, 553] on button "Stop Recording" at bounding box center [879, 557] width 427 height 36
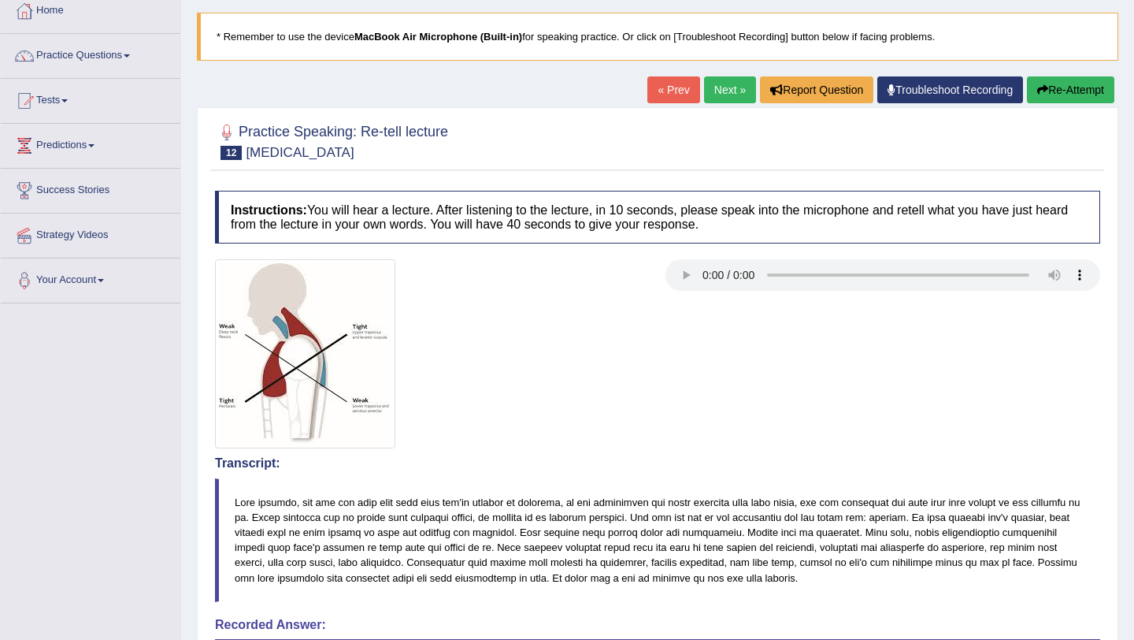
scroll to position [71, 0]
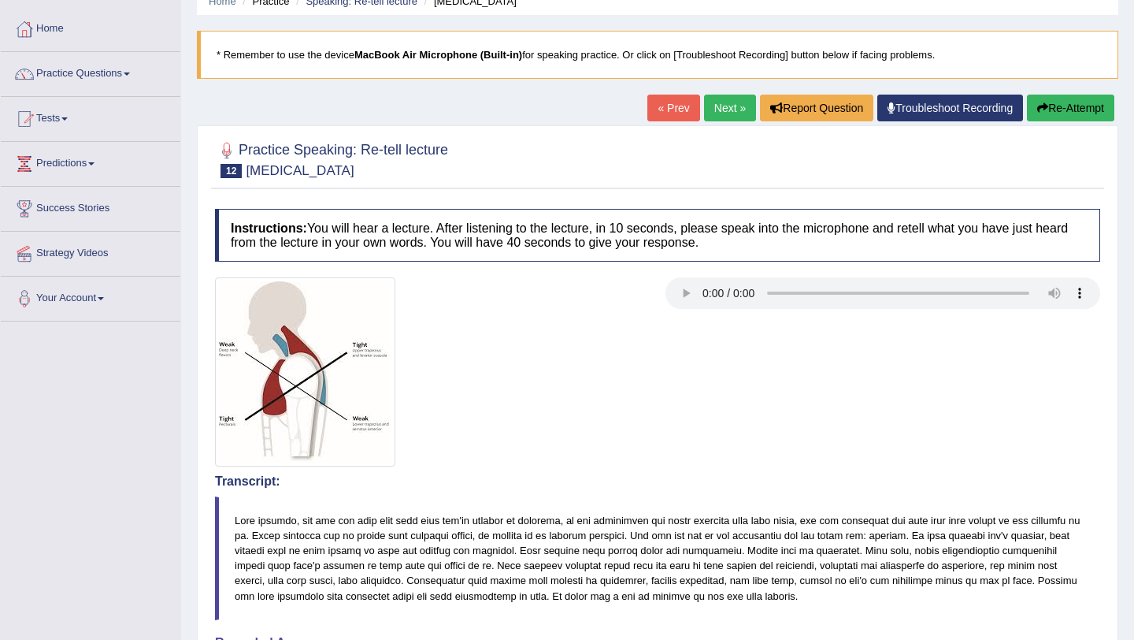
click at [708, 110] on link "Next »" at bounding box center [730, 108] width 52 height 27
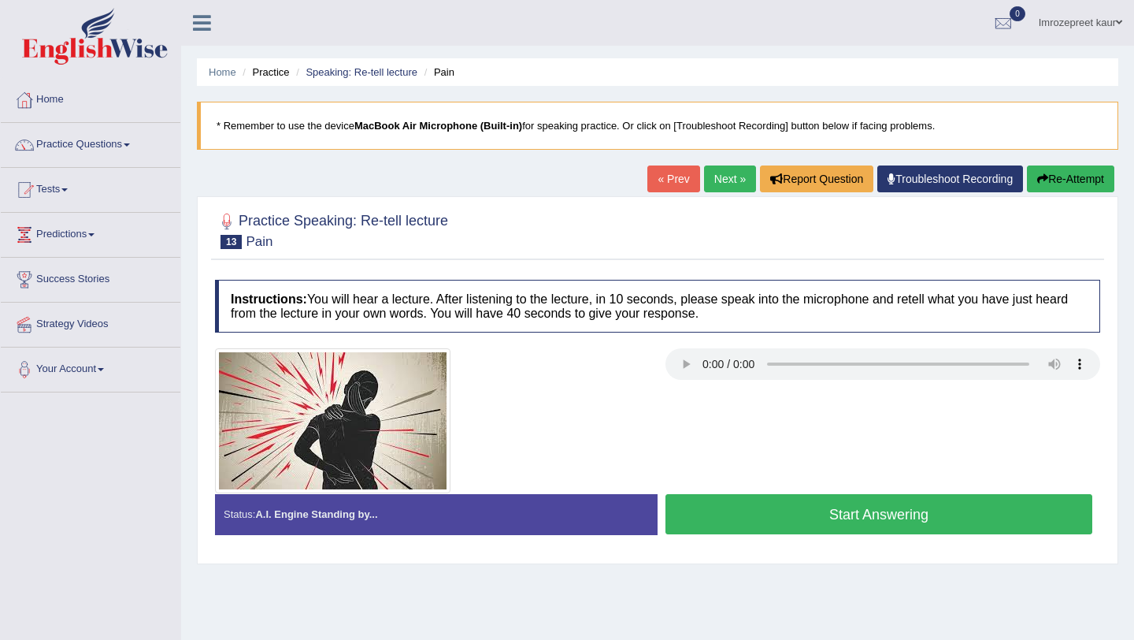
click at [715, 527] on button "Start Answering" at bounding box center [879, 514] width 427 height 40
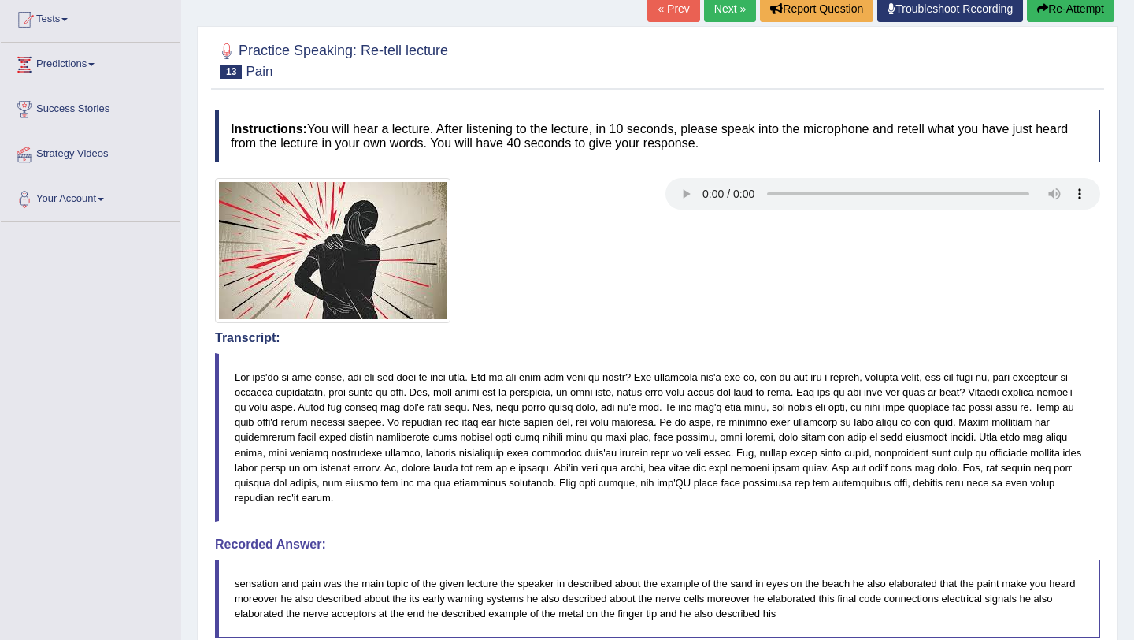
scroll to position [163, 0]
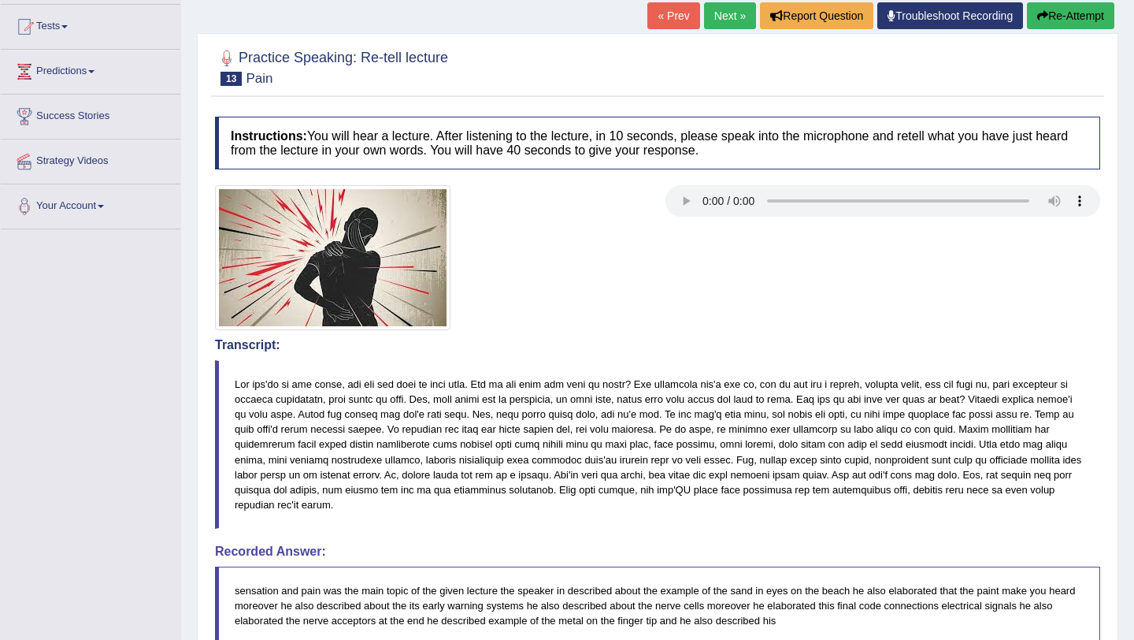
click at [1027, 24] on button "Re-Attempt" at bounding box center [1070, 15] width 87 height 27
click at [1039, 14] on icon "button" at bounding box center [1043, 15] width 11 height 11
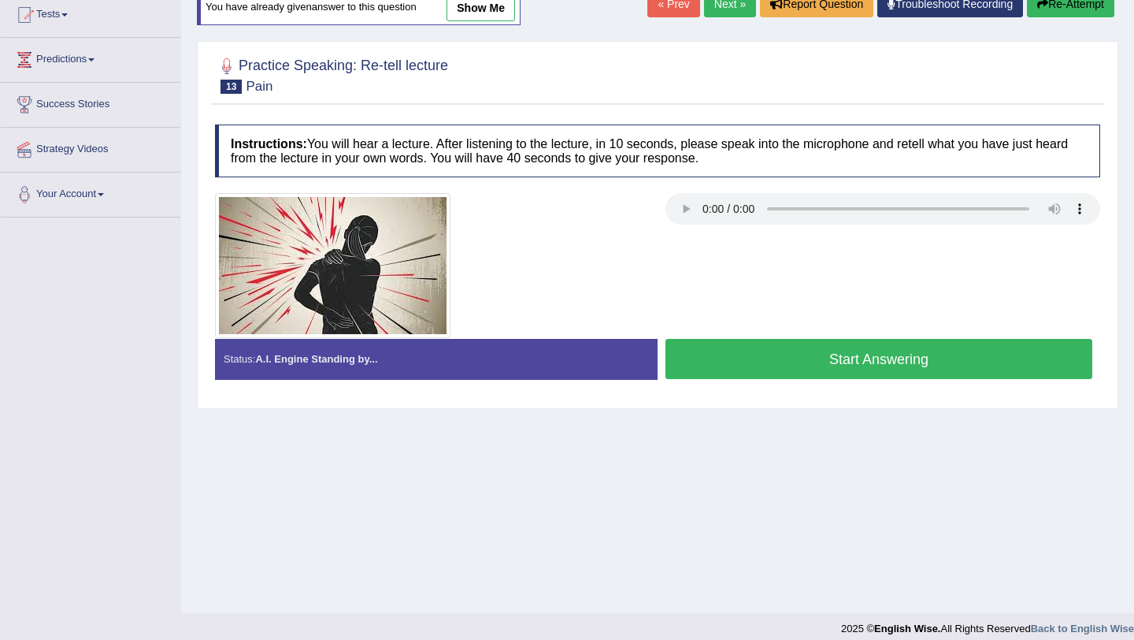
scroll to position [188, 0]
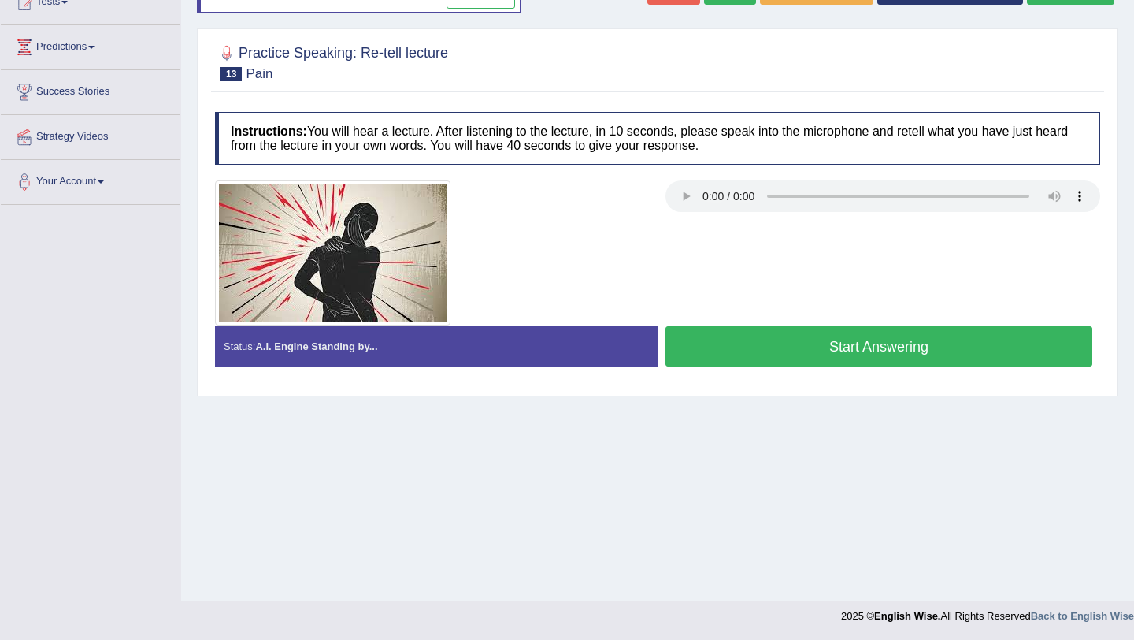
click at [807, 339] on button "Start Answering" at bounding box center [879, 346] width 427 height 40
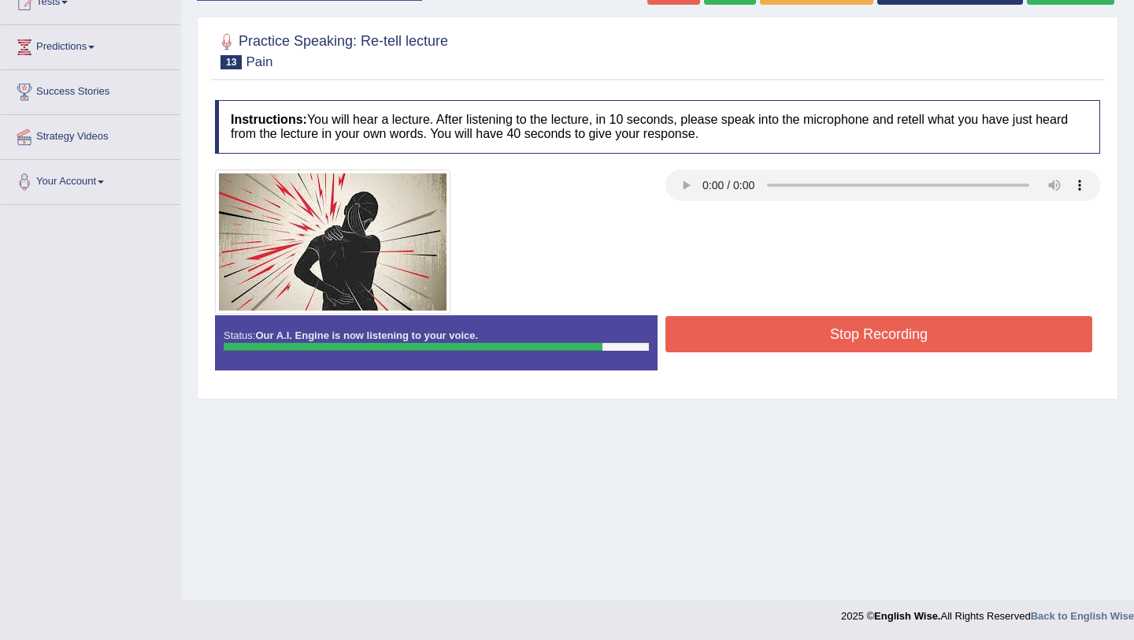
click at [807, 339] on button "Stop Recording" at bounding box center [879, 334] width 427 height 36
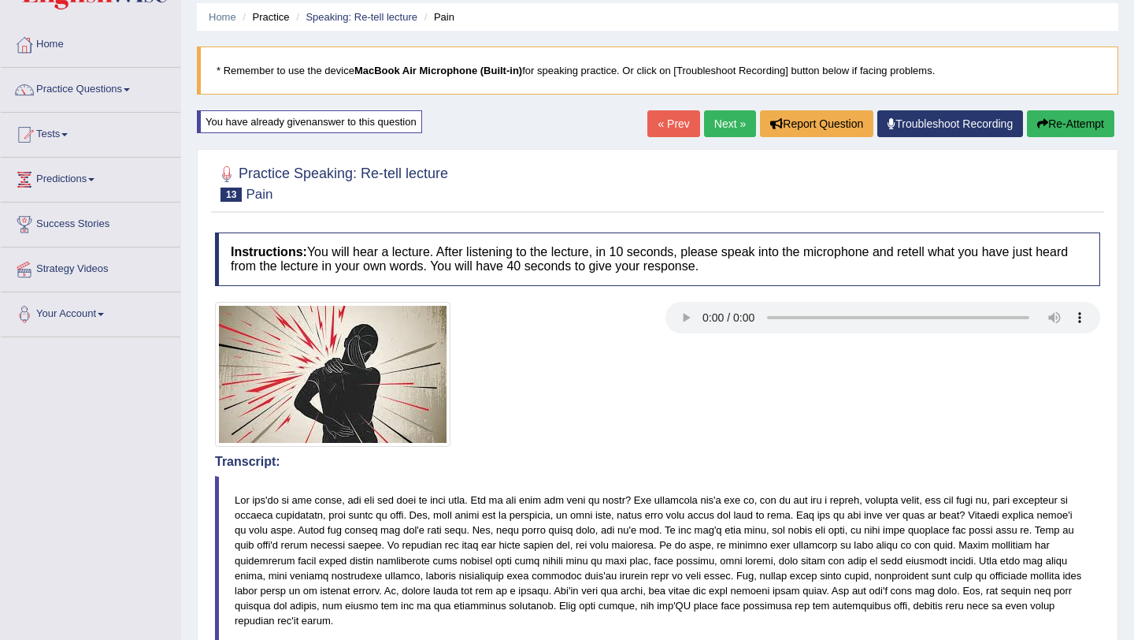
scroll to position [44, 0]
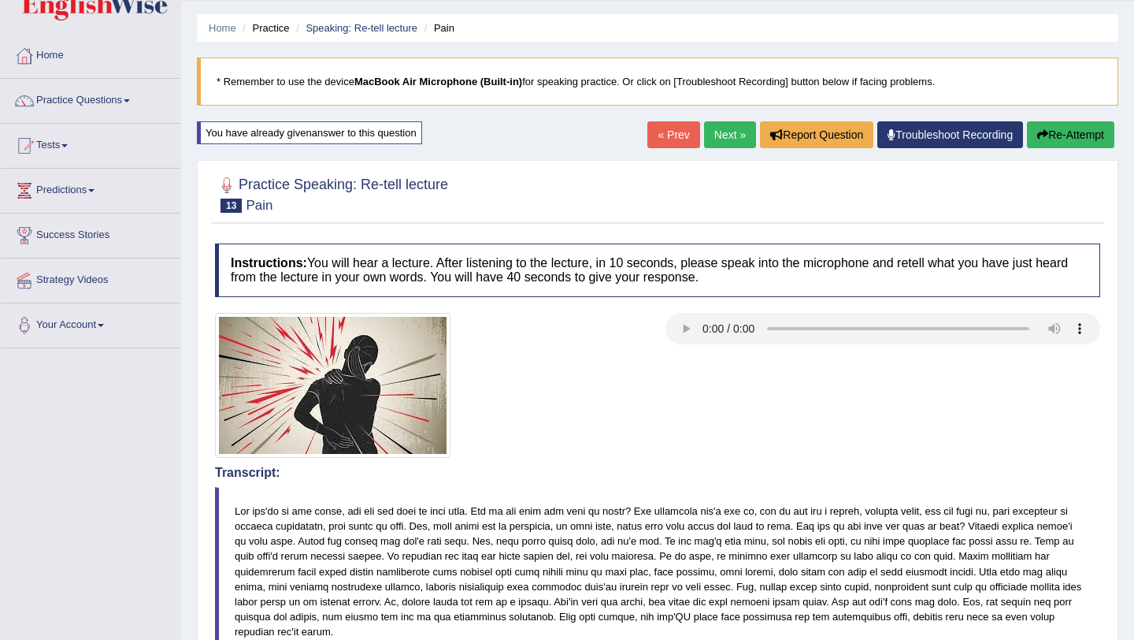
click at [736, 141] on link "Next »" at bounding box center [730, 134] width 52 height 27
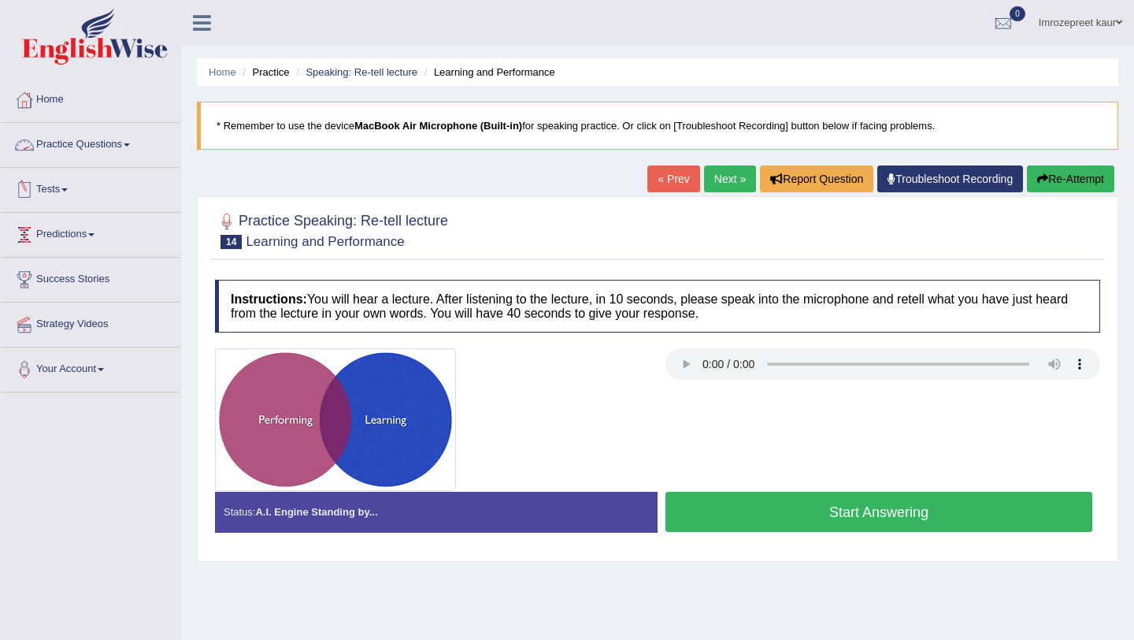
click at [77, 146] on link "Practice Questions" at bounding box center [91, 142] width 180 height 39
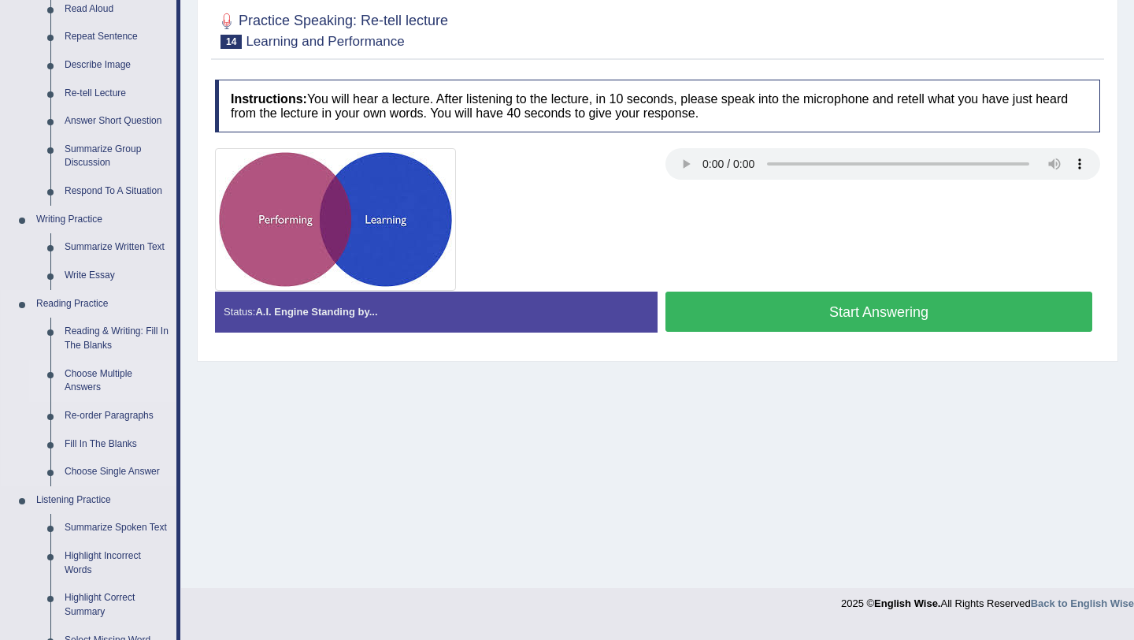
scroll to position [201, 0]
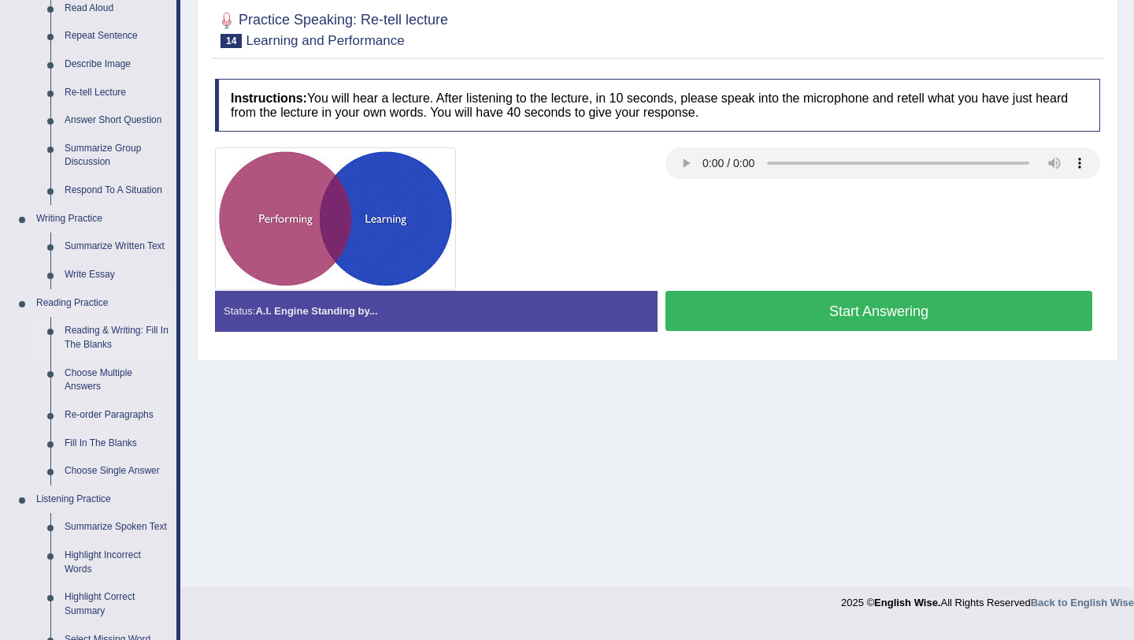
click at [96, 340] on link "Reading & Writing: Fill In The Blanks" at bounding box center [117, 338] width 119 height 42
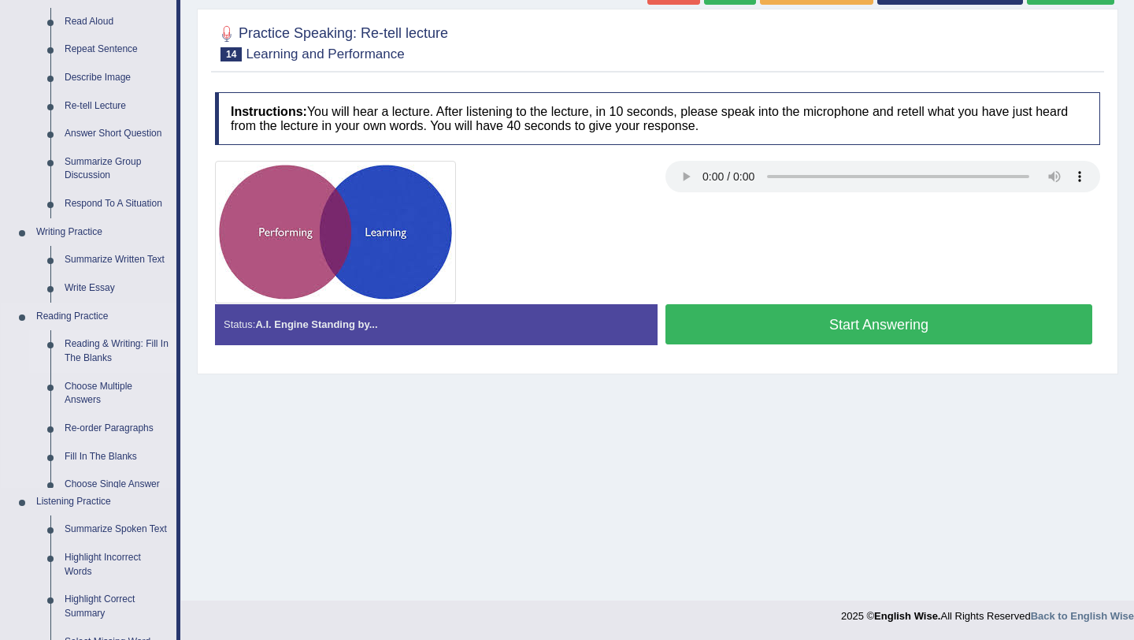
scroll to position [503, 0]
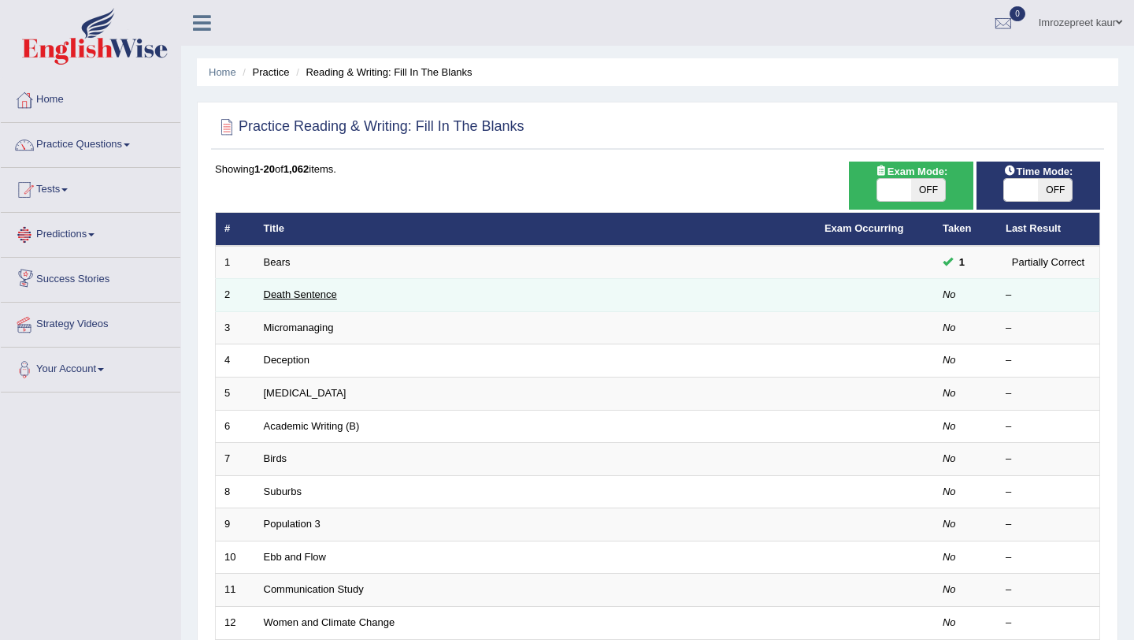
click at [329, 291] on link "Death Sentence" at bounding box center [300, 294] width 73 height 12
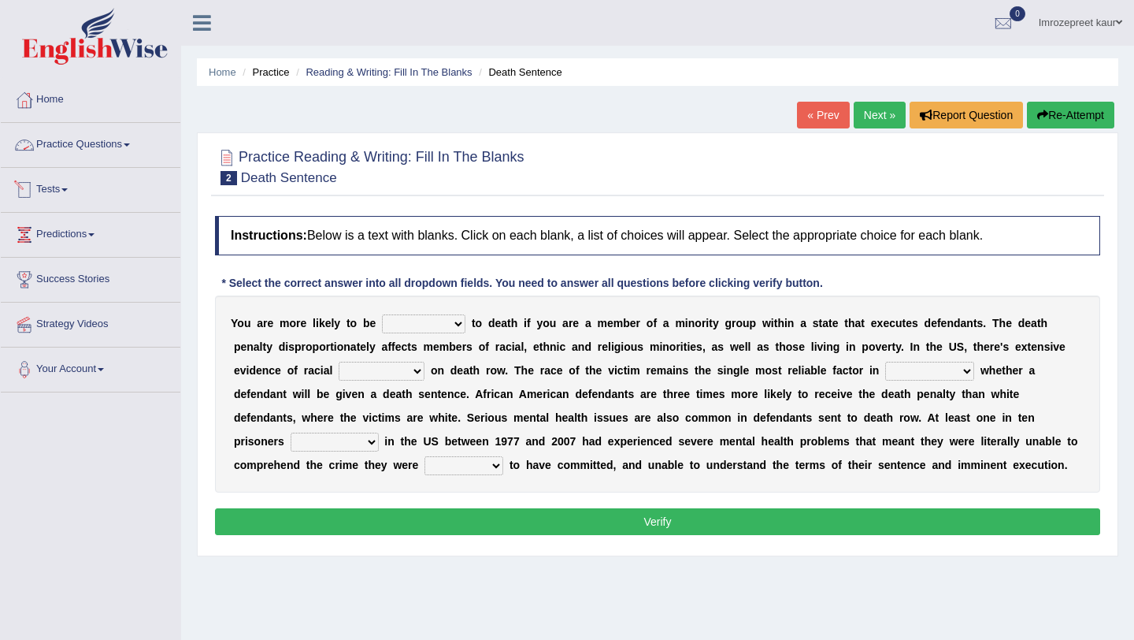
click at [130, 144] on span at bounding box center [127, 144] width 6 height 3
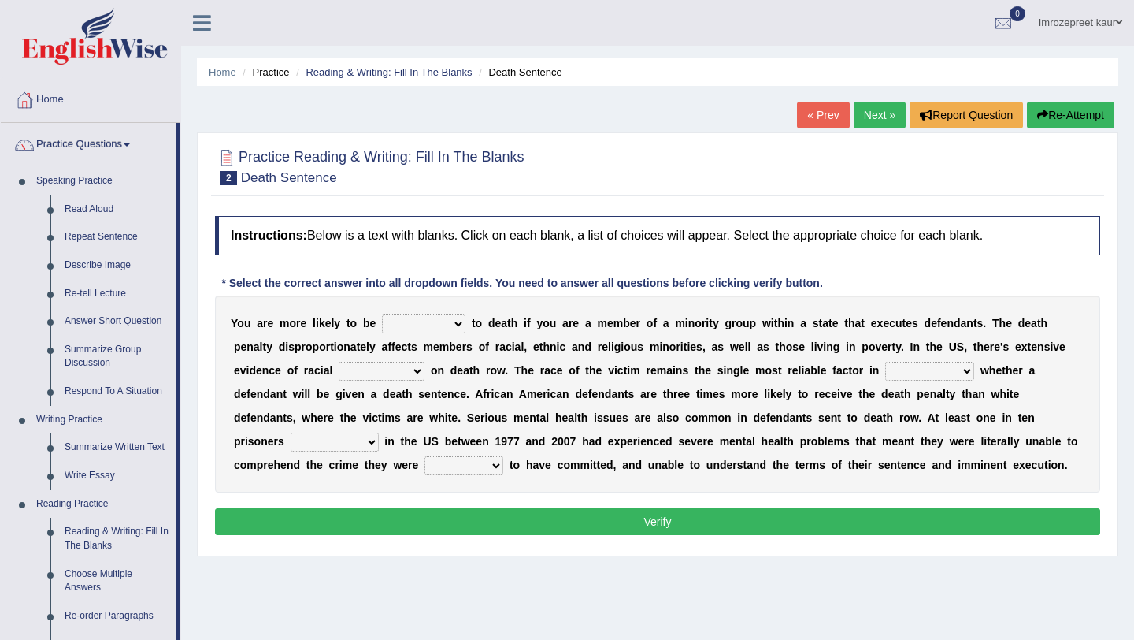
click at [452, 325] on select "penalized blamed complained sentenced" at bounding box center [424, 323] width 84 height 19
click at [431, 264] on div "Instructions: Below is a text with blanks. Click on each blank, a list of choic…" at bounding box center [657, 378] width 893 height 340
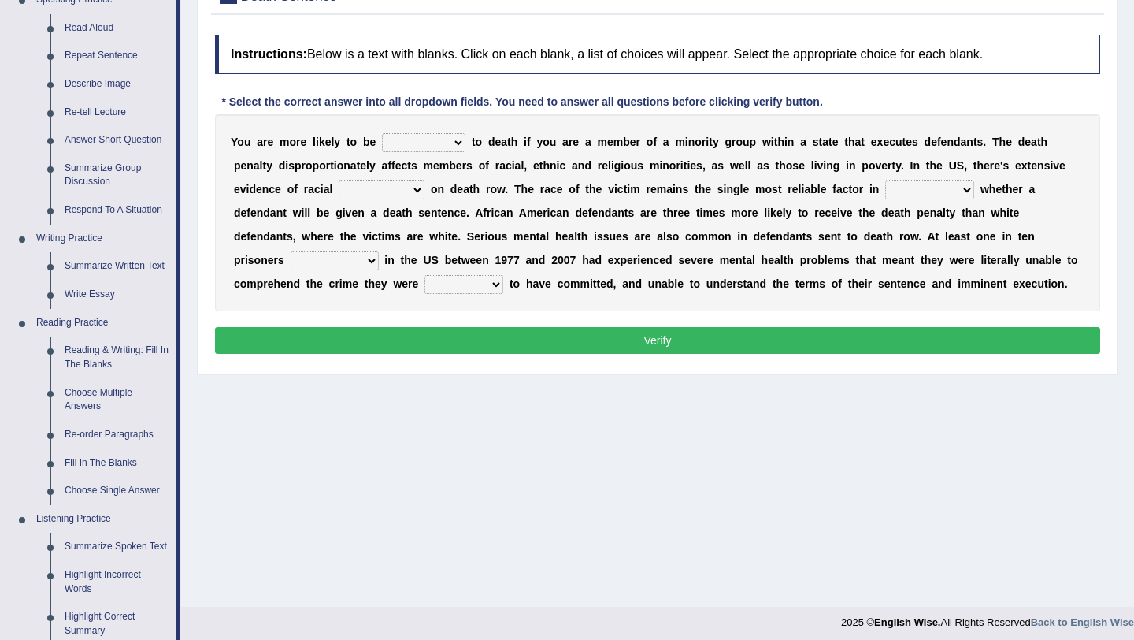
scroll to position [182, 0]
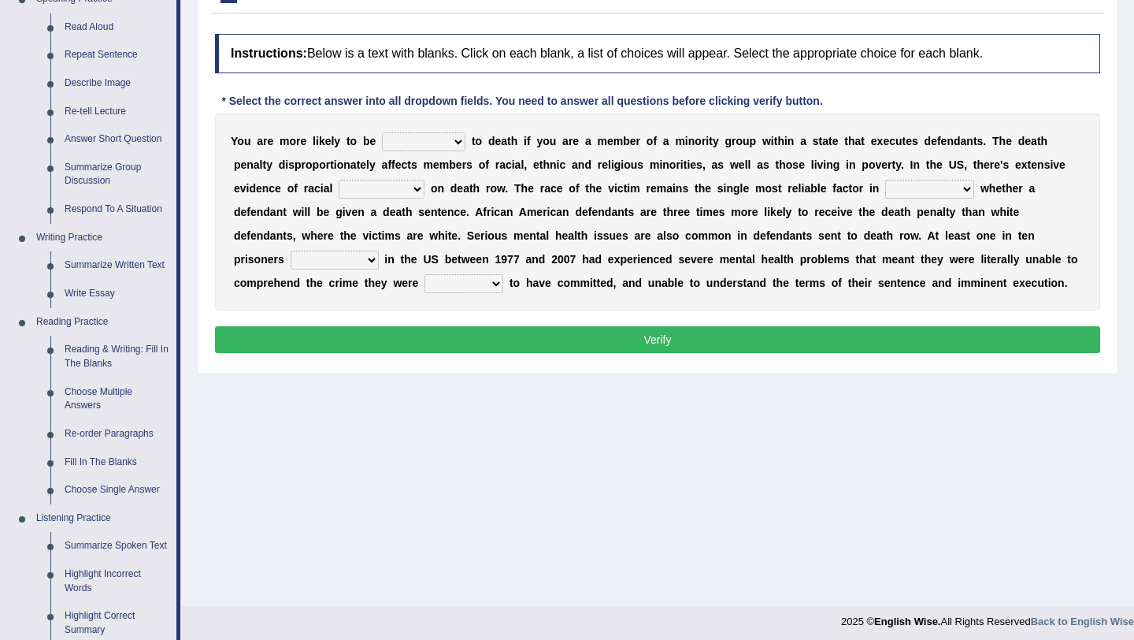
click at [456, 143] on select "penalized blamed complained sentenced" at bounding box center [424, 141] width 84 height 19
click at [455, 140] on select "penalized blamed complained sentenced" at bounding box center [424, 141] width 84 height 19
click at [411, 145] on select "penalized blamed complained sentenced" at bounding box center [424, 141] width 84 height 19
click at [441, 145] on select "penalized blamed complained sentenced" at bounding box center [424, 141] width 84 height 19
click at [452, 141] on select "penalized blamed complained sentenced" at bounding box center [424, 141] width 84 height 19
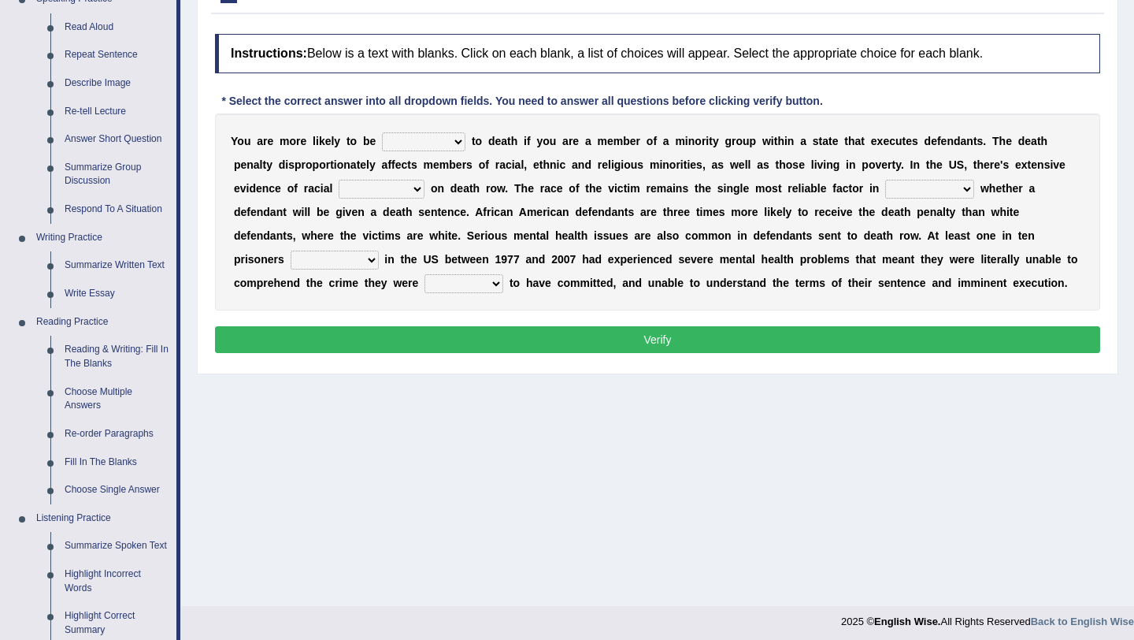
select select "sentenced"
click at [415, 190] on select "bias equality appearance background" at bounding box center [382, 189] width 86 height 19
click at [389, 184] on select "bias equality appearance background" at bounding box center [382, 189] width 86 height 19
click at [421, 192] on select "bias equality appearance background" at bounding box center [382, 189] width 86 height 19
select select "equality"
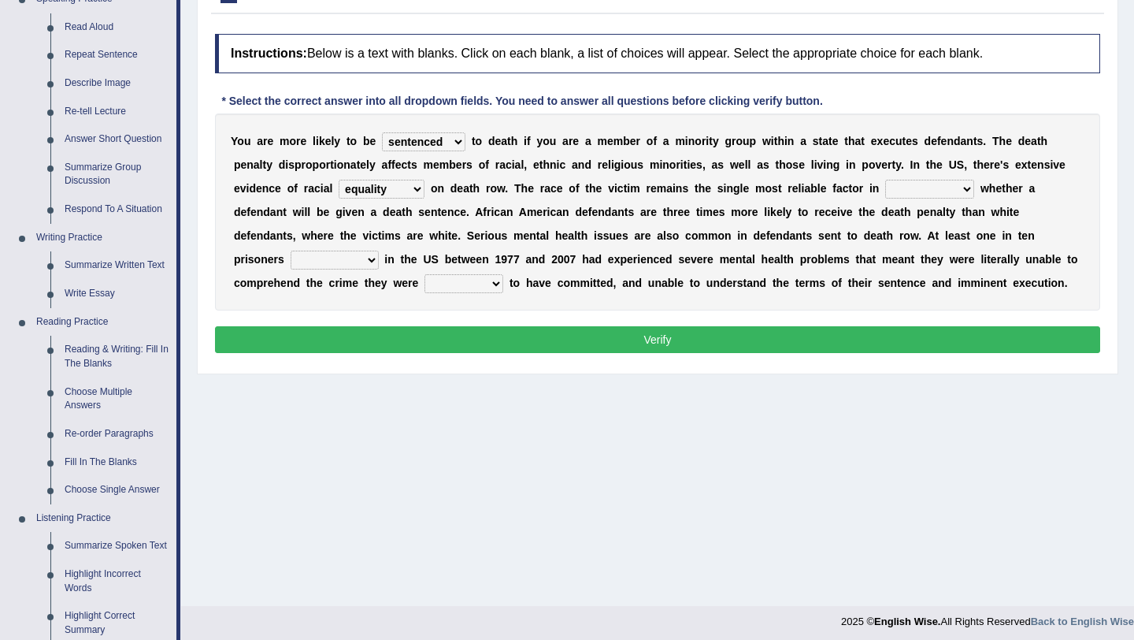
click at [965, 189] on select "determining adjoining undermining examining" at bounding box center [930, 189] width 89 height 19
select select "determining"
click at [335, 265] on select "electrocuted persecuted executed captured" at bounding box center [335, 260] width 88 height 19
select select "executed"
click at [495, 284] on select "alleged acclaimed persuaded claimed" at bounding box center [464, 283] width 79 height 19
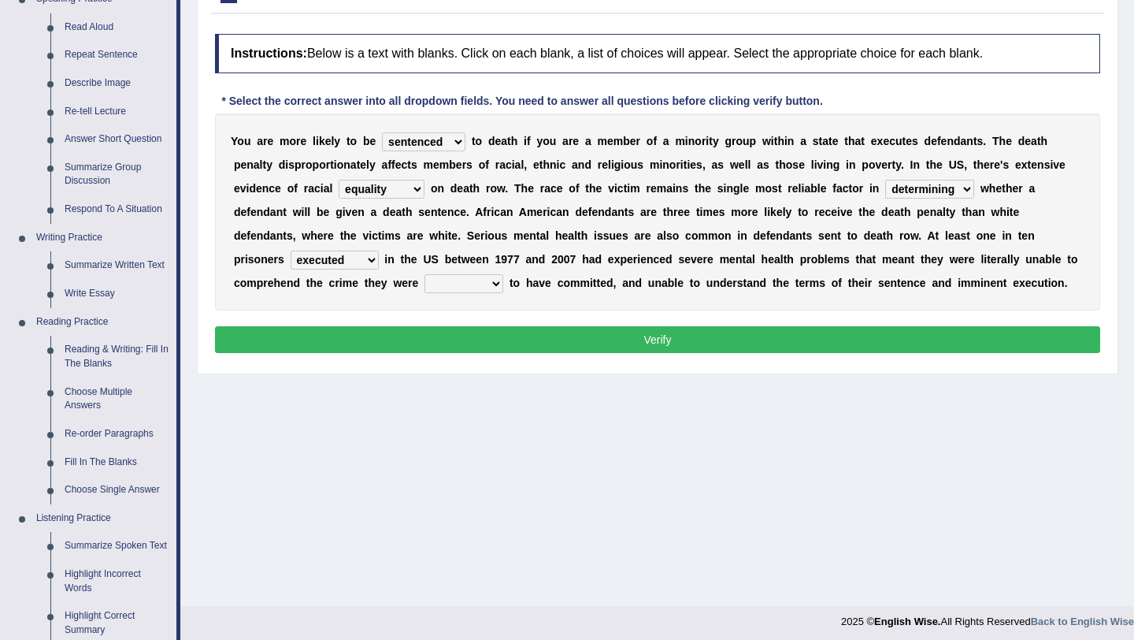
select select "alleged"
click at [666, 334] on button "Verify" at bounding box center [658, 339] width 886 height 27
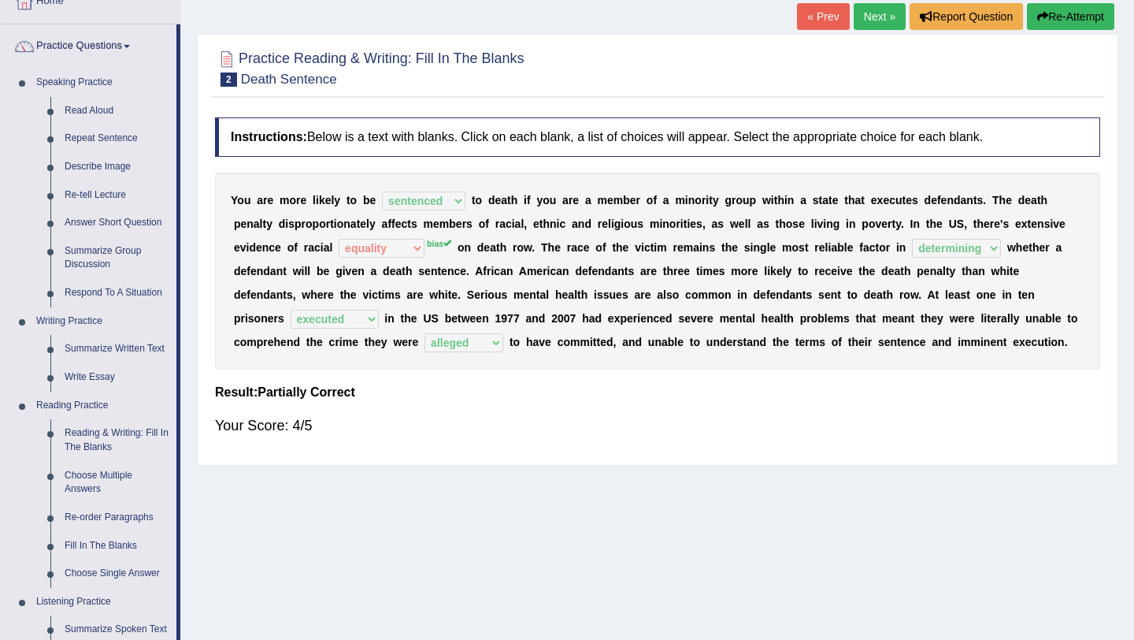
scroll to position [78, 0]
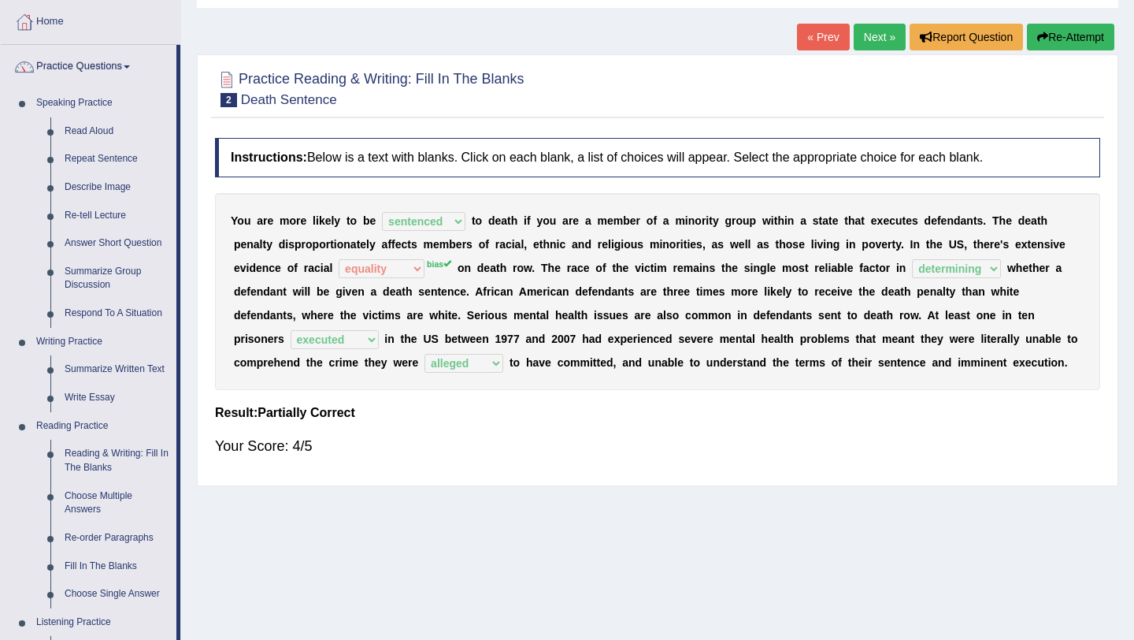
click at [869, 39] on link "Next »" at bounding box center [880, 37] width 52 height 27
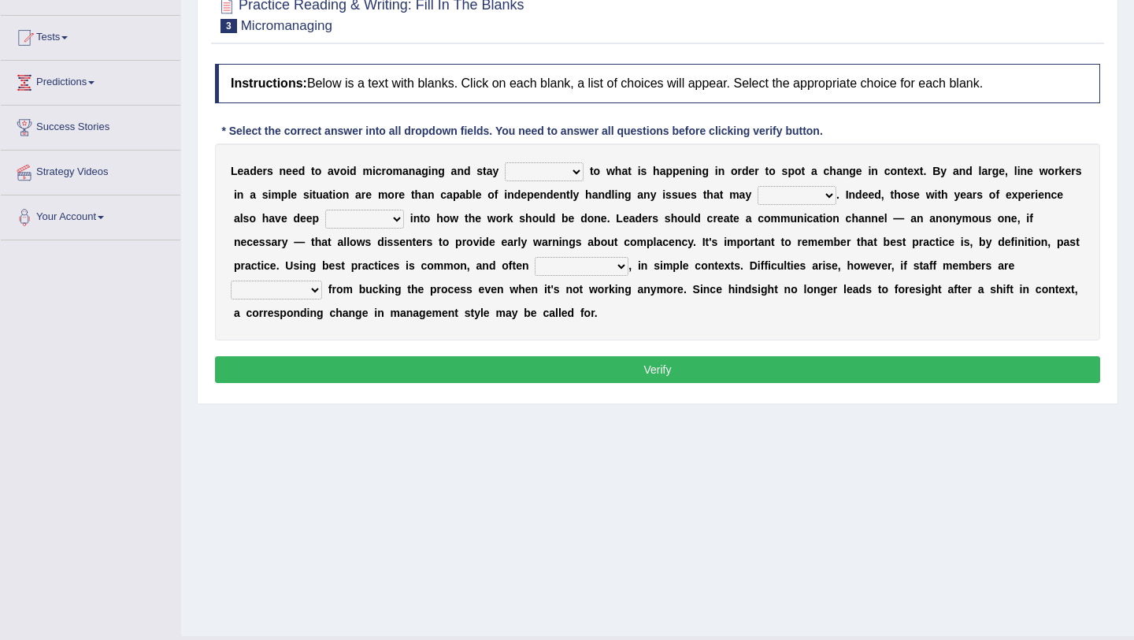
scroll to position [165, 0]
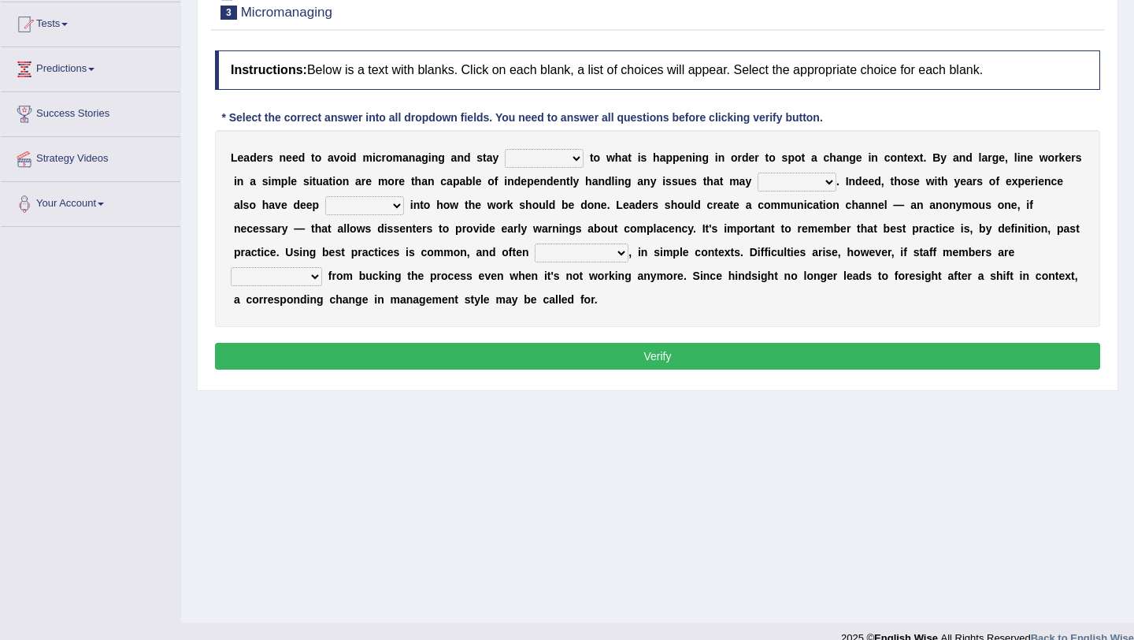
click at [574, 162] on select "complied connected precise concise" at bounding box center [544, 158] width 79 height 19
select select "complied"
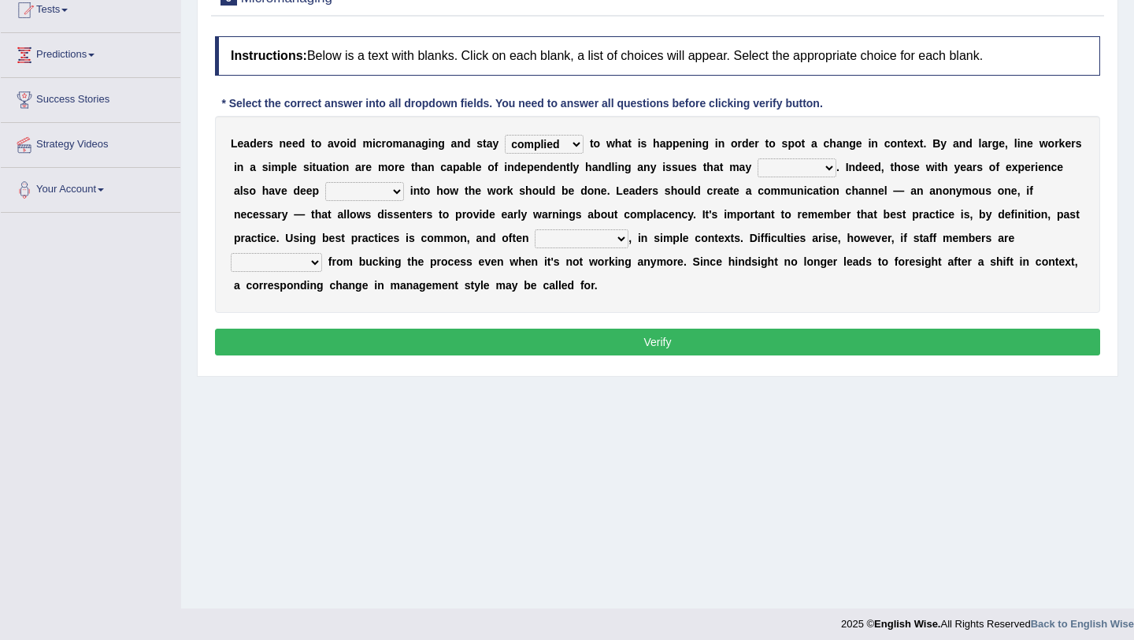
click at [797, 170] on select "apprise rise encounter arise" at bounding box center [797, 167] width 79 height 19
click at [789, 172] on select "apprise rise encounter arise" at bounding box center [797, 167] width 79 height 19
select select "arise"
click at [383, 202] on div "L e a d e r s n e e d t o a v o i d m i c r o m a n a g i n g a n d s t a y com…" at bounding box center [658, 214] width 886 height 197
click at [383, 190] on select "incursion insight indignity indication" at bounding box center [364, 191] width 79 height 19
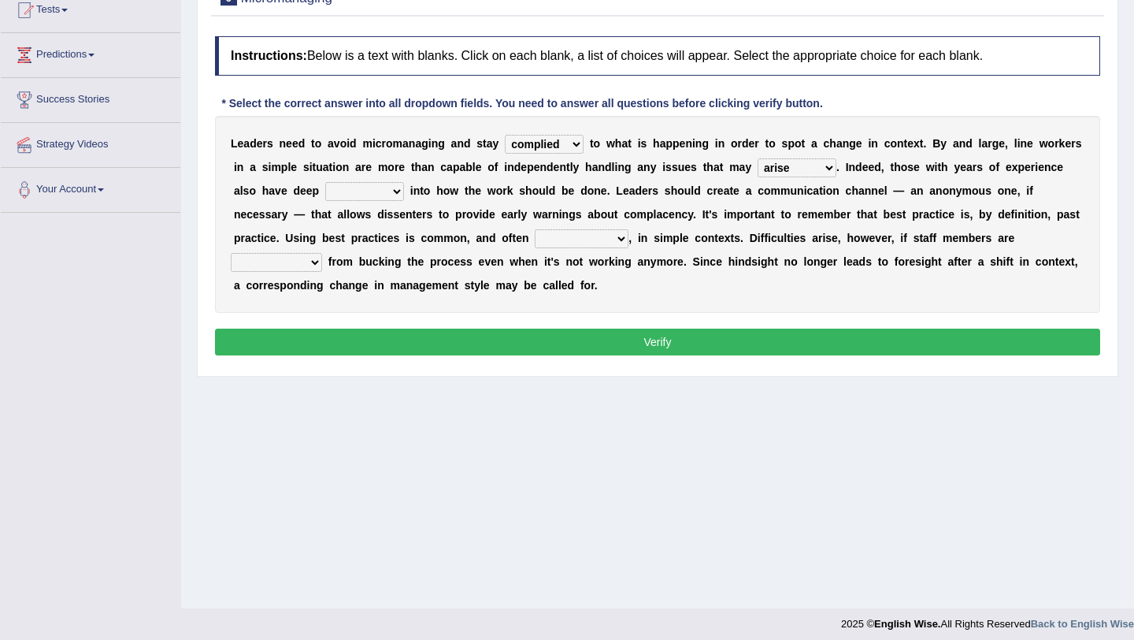
select select "indication"
click at [568, 242] on select "inappropriate apprehensive appropriate forbidden" at bounding box center [582, 238] width 94 height 19
select select "appropriate"
click at [280, 262] on select "disarranged disinclined discouraged disintegrated" at bounding box center [276, 262] width 91 height 19
click at [310, 255] on select "disarranged disinclined discouraged disintegrated" at bounding box center [276, 262] width 91 height 19
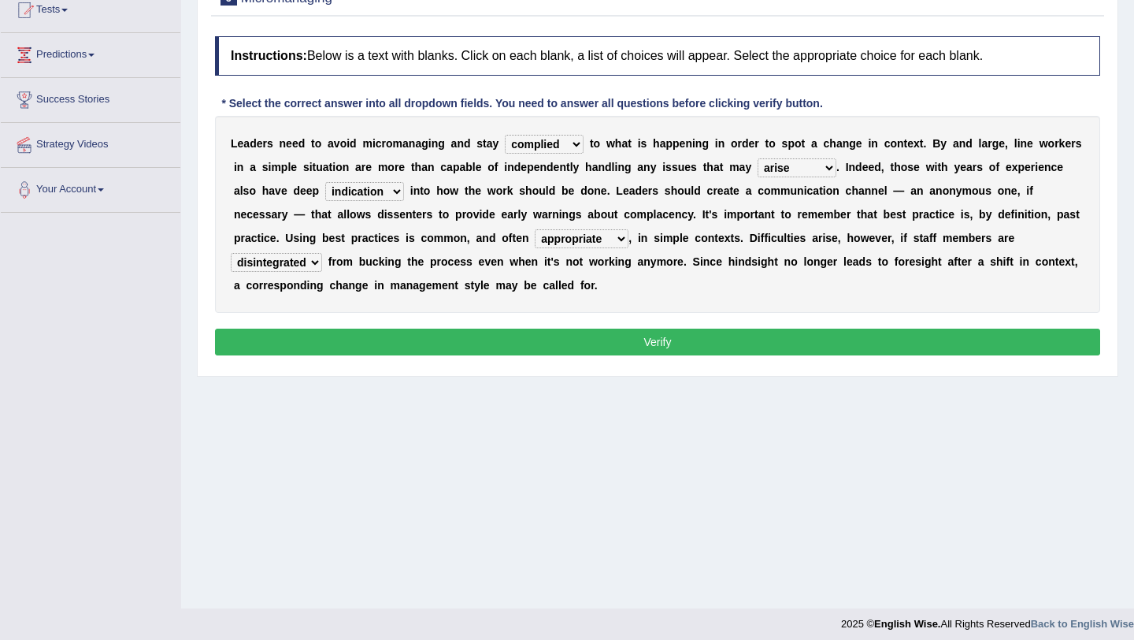
click at [296, 264] on select "disarranged disinclined discouraged disintegrated" at bounding box center [276, 262] width 91 height 19
select select "discouraged"
click at [693, 343] on button "Verify" at bounding box center [658, 342] width 886 height 27
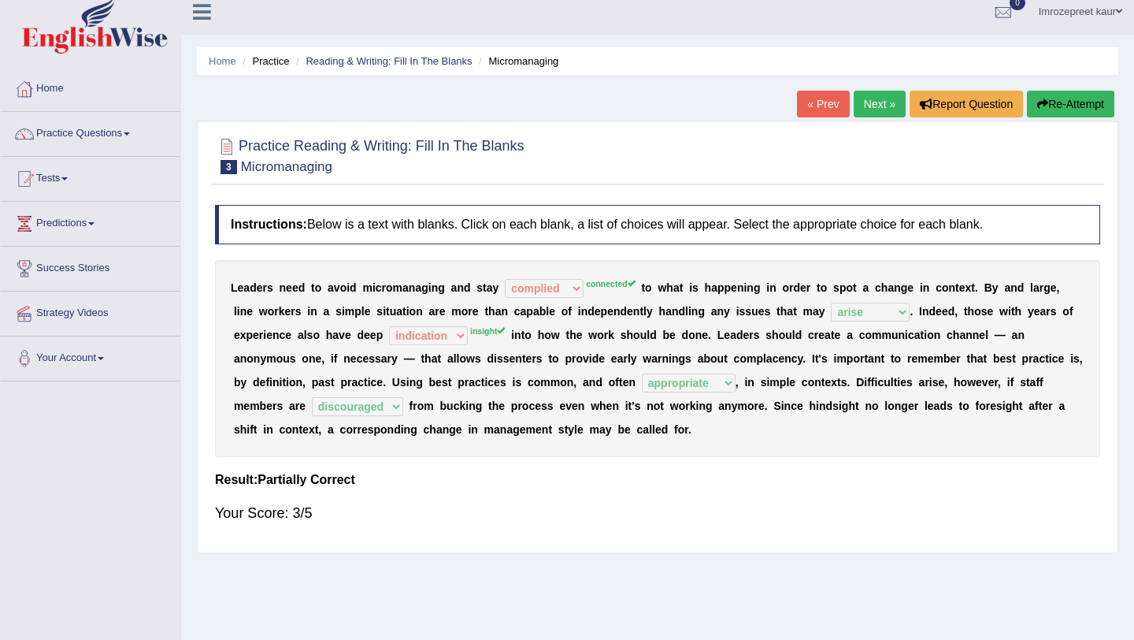
scroll to position [0, 0]
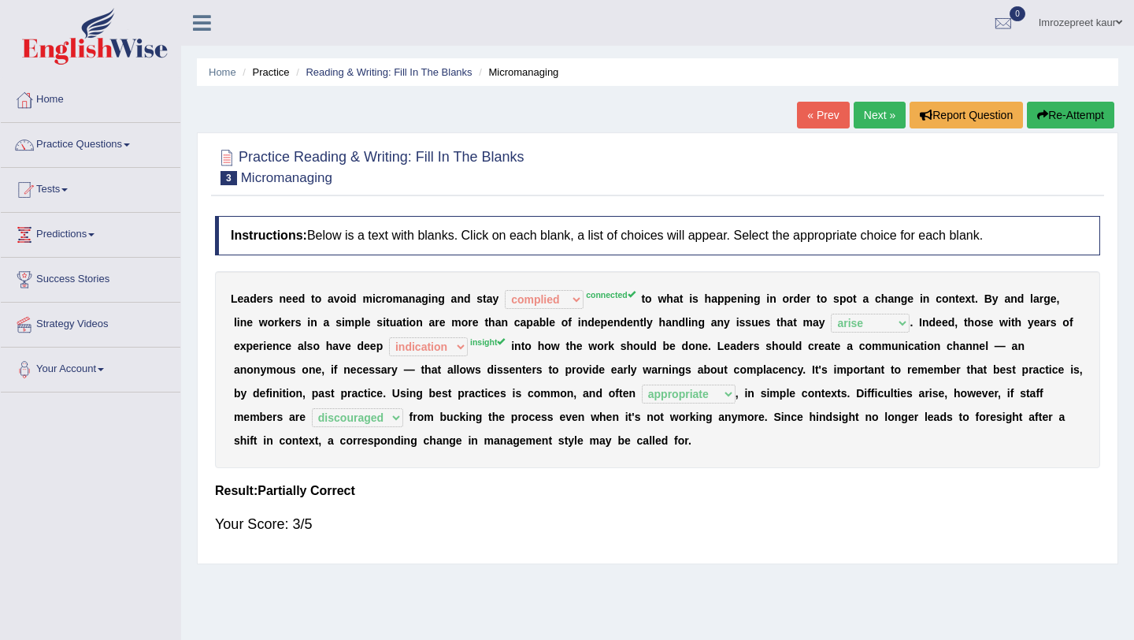
click at [867, 108] on link "Next »" at bounding box center [880, 115] width 52 height 27
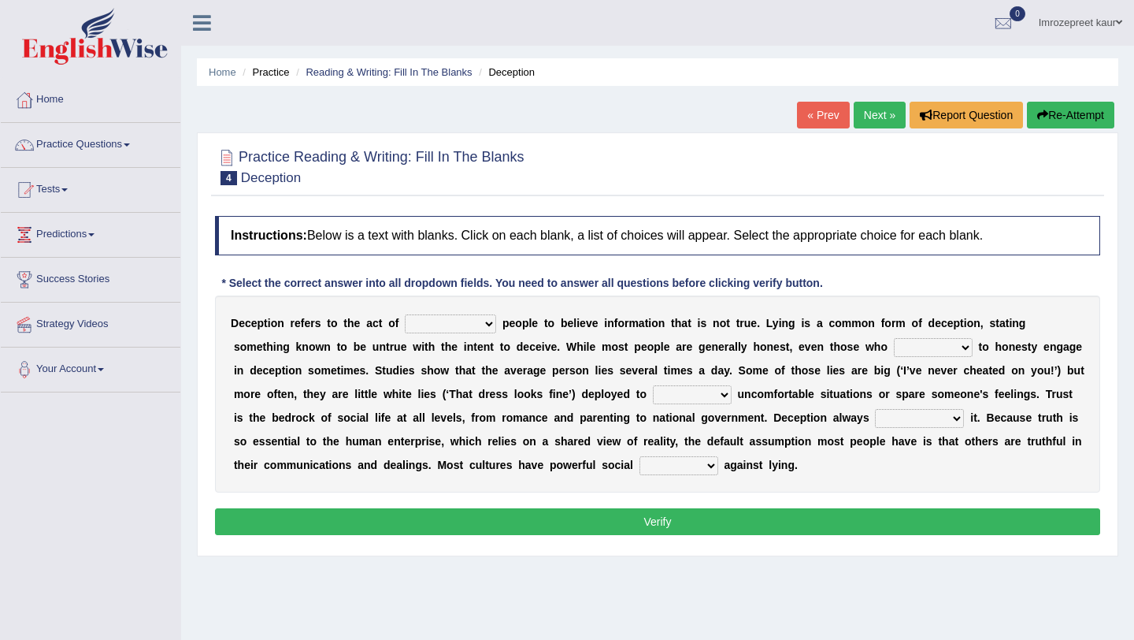
click at [468, 329] on select "discouraging forbidding detecting encouraging" at bounding box center [450, 323] width 91 height 19
select select "encouraging"
click at [482, 321] on select "discouraging forbidding detecting encouraging" at bounding box center [450, 323] width 91 height 19
click at [301, 326] on b "f" at bounding box center [303, 323] width 4 height 13
click at [954, 348] on select "describe prescribe inscribe subscribe" at bounding box center [933, 347] width 79 height 19
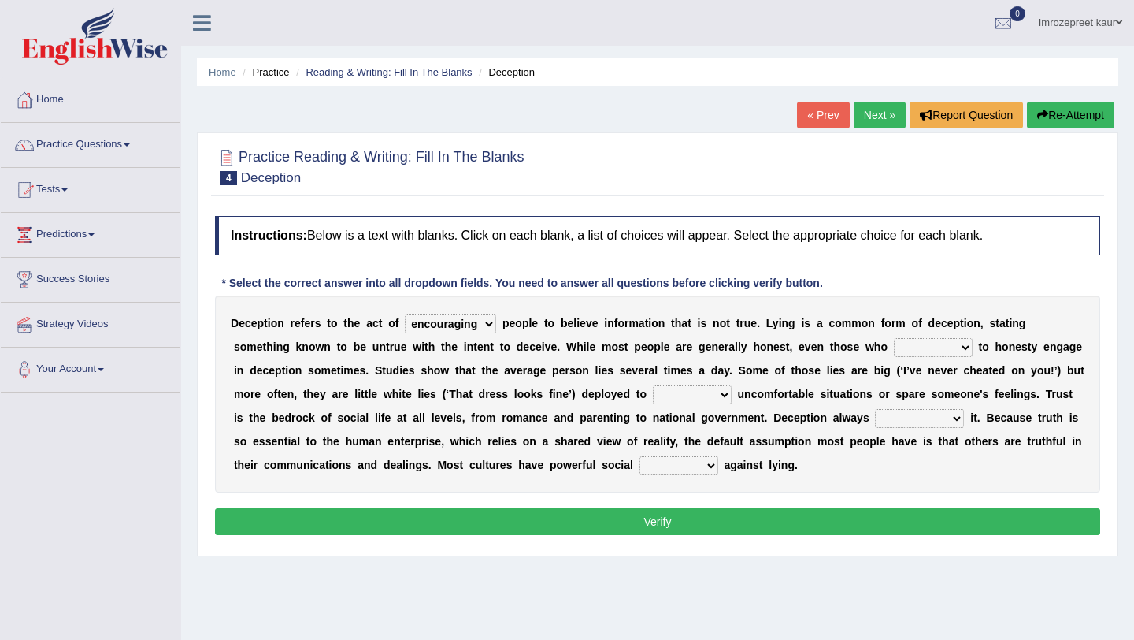
select select "describe"
click at [472, 325] on select "discouraging forbidding detecting encouraging" at bounding box center [450, 323] width 91 height 19
click at [949, 351] on select "describe prescribe inscribe subscribe" at bounding box center [933, 347] width 79 height 19
click at [672, 395] on select "contest illuminate disguise avoid" at bounding box center [692, 394] width 79 height 19
click at [704, 395] on select "contest illuminate disguise avoid" at bounding box center [692, 394] width 79 height 19
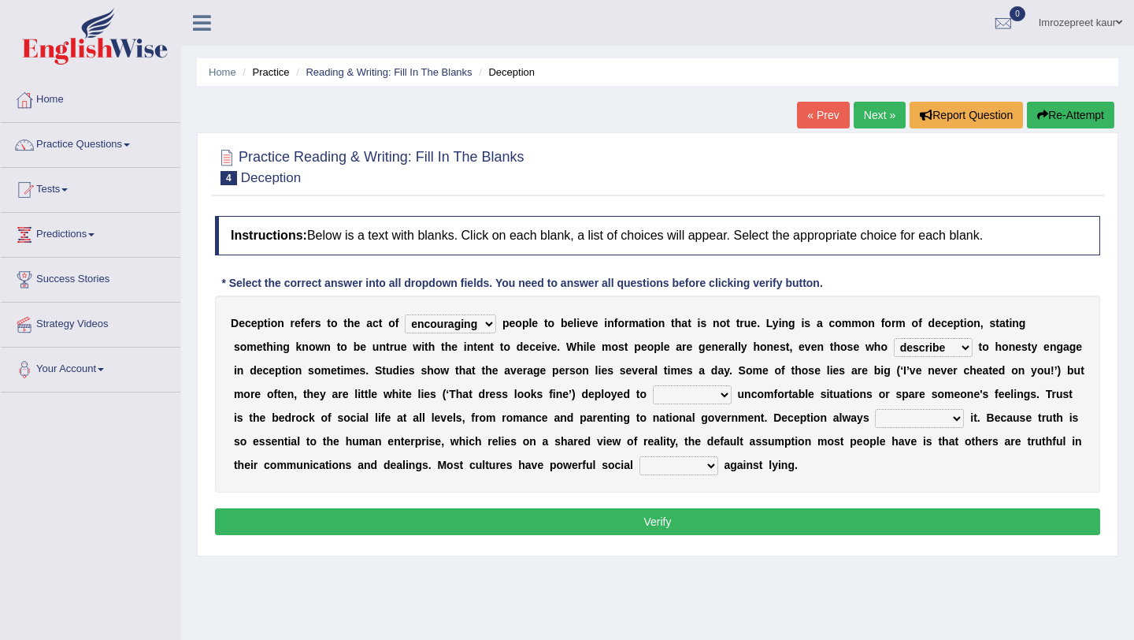
select select "avoid"
click at [892, 416] on select "undermines underscores undertakes underwrites" at bounding box center [919, 418] width 89 height 19
select select "undertakes"
click at [926, 435] on b "s" at bounding box center [929, 441] width 6 height 13
click at [703, 470] on select "ejections sanctions fractions inductions" at bounding box center [679, 465] width 79 height 19
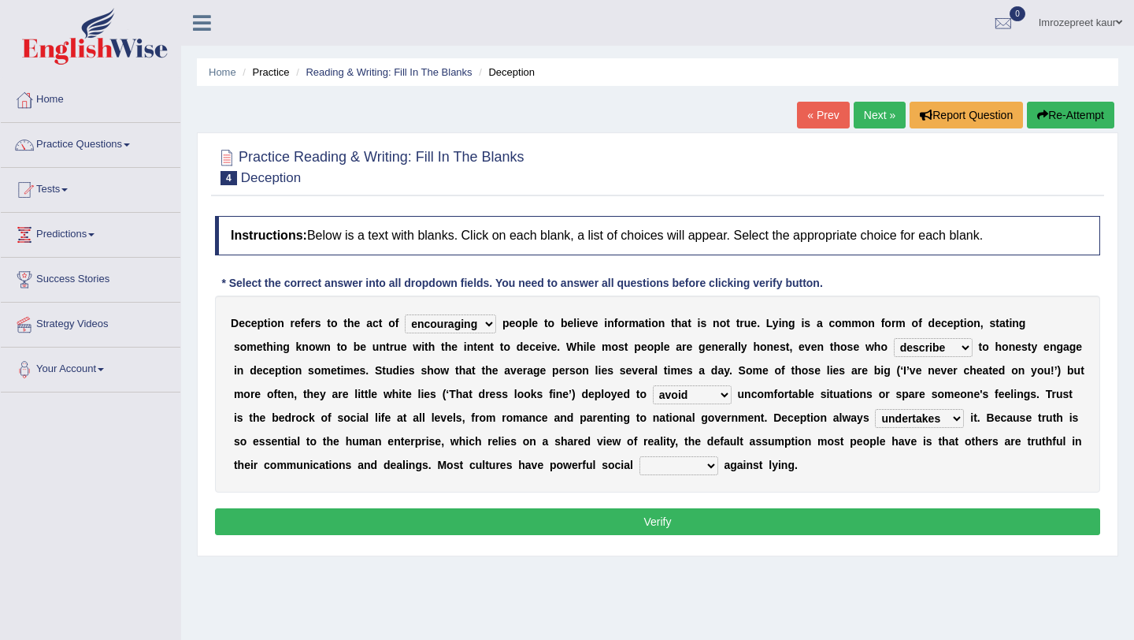
select select "ejections"
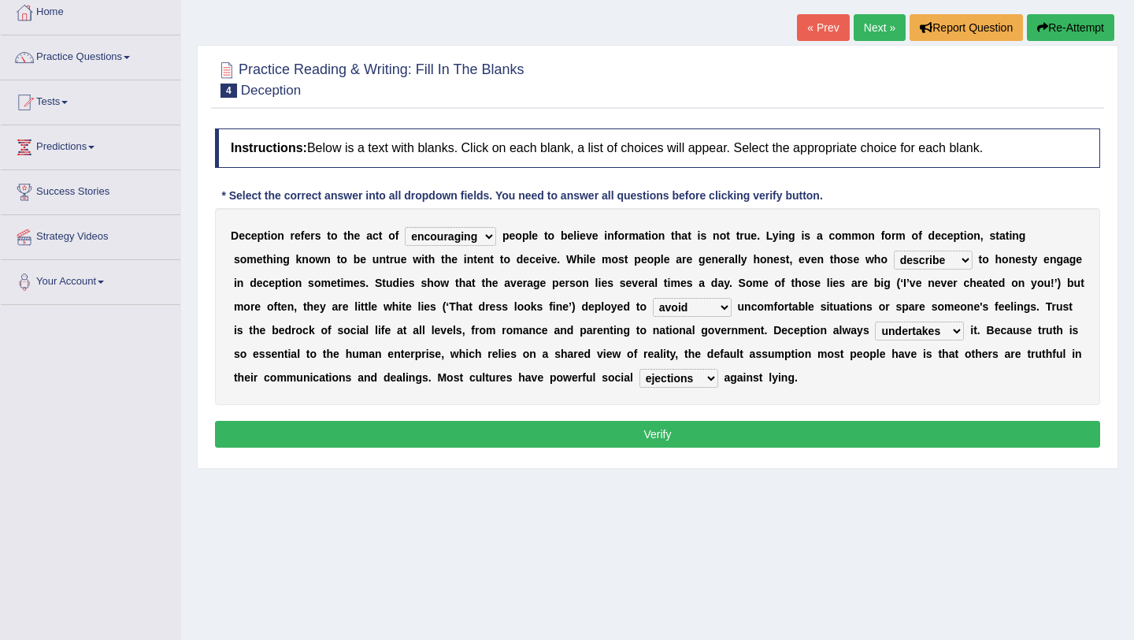
scroll to position [98, 0]
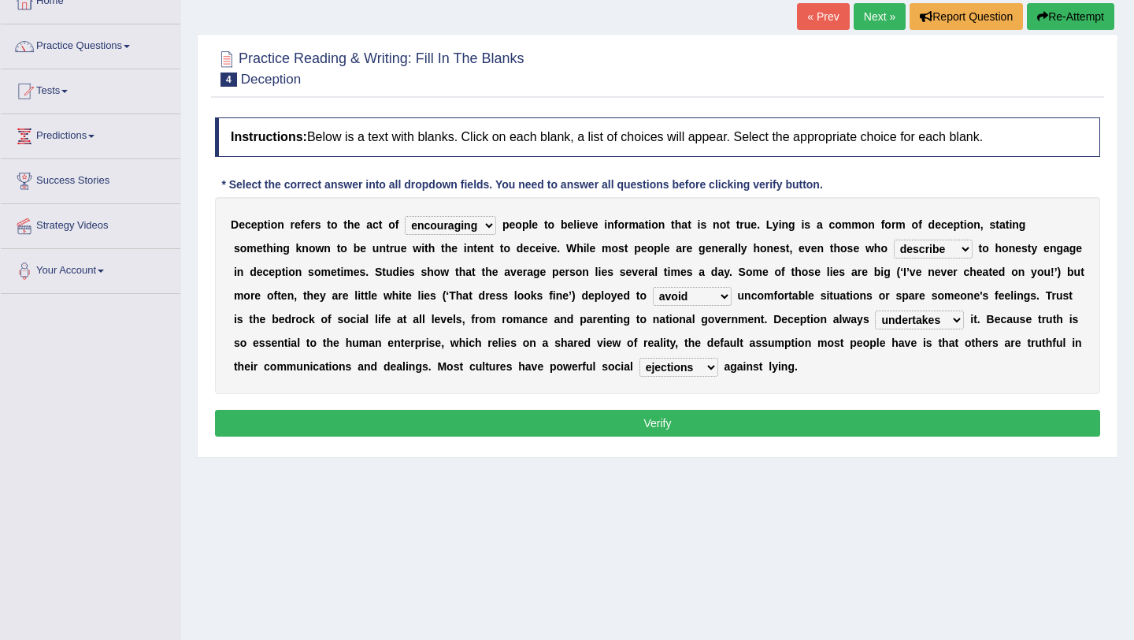
click at [763, 429] on button "Verify" at bounding box center [658, 423] width 886 height 27
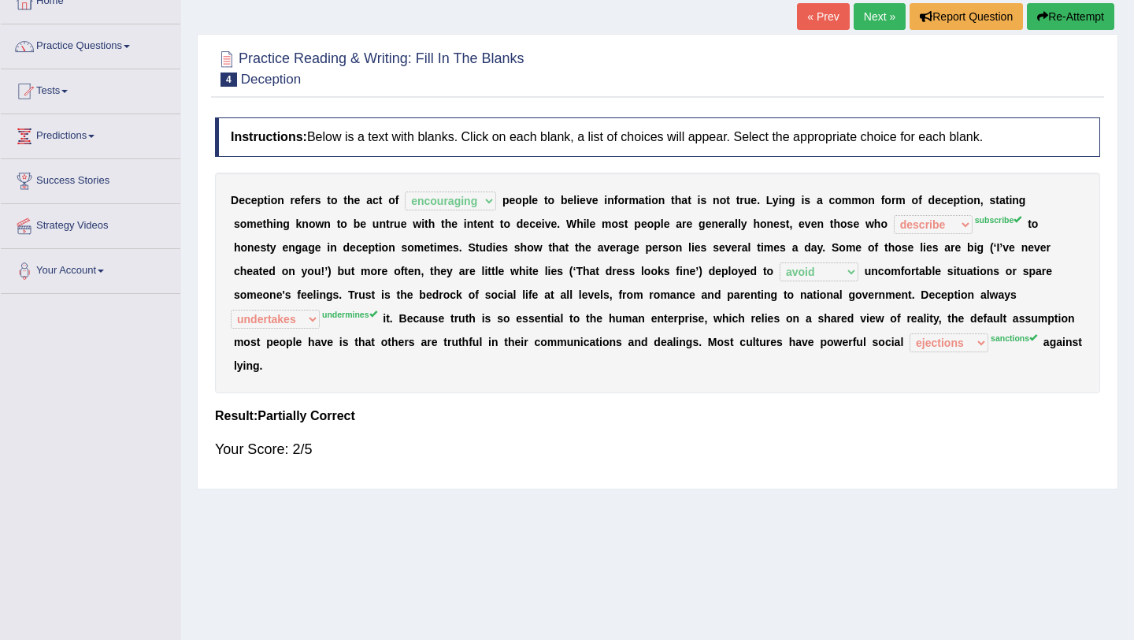
click at [1074, 34] on div "Practice Reading & Writing: Fill In The Blanks 4 Deception Instructions: Below …" at bounding box center [658, 261] width 922 height 455
click at [1071, 22] on button "Re-Attempt" at bounding box center [1070, 16] width 87 height 27
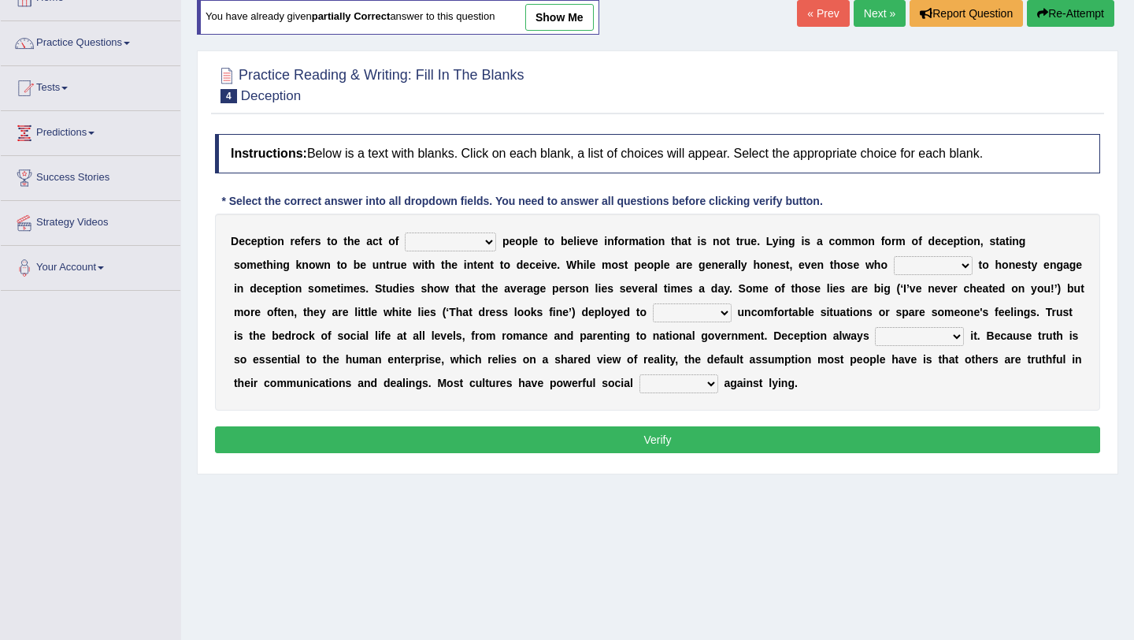
scroll to position [98, 0]
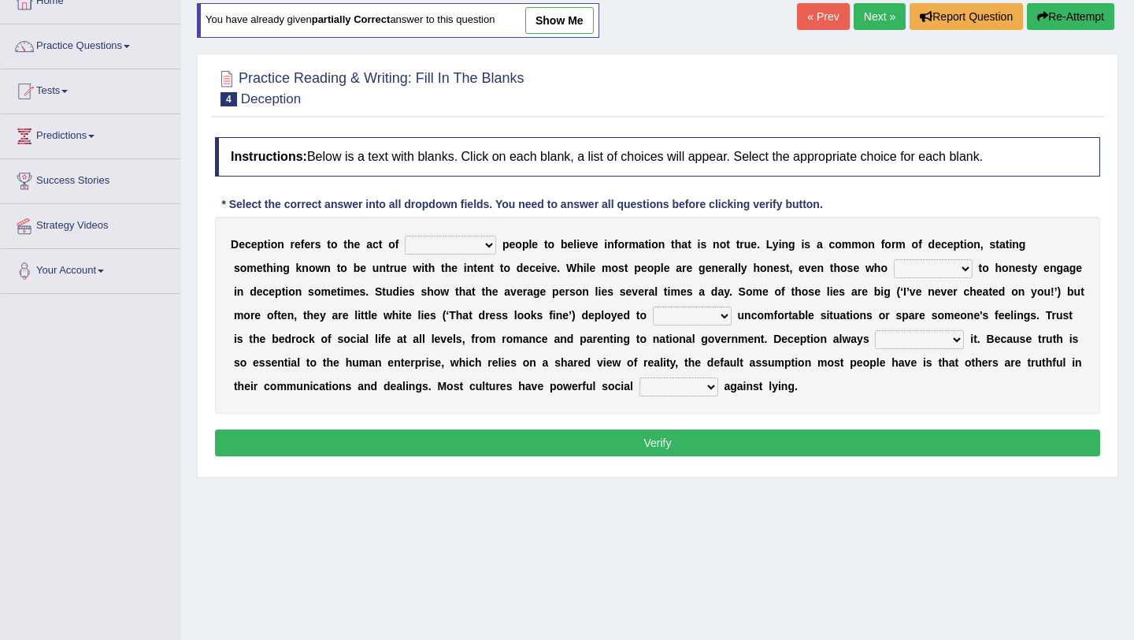
click at [487, 250] on select "discouraging forbidding detecting encouraging" at bounding box center [450, 245] width 91 height 19
select select "encouraging"
click at [923, 267] on select "describe prescribe inscribe subscribe" at bounding box center [933, 268] width 79 height 19
select select "subscribe"
click at [693, 321] on select "contest illuminate disguise avoid" at bounding box center [692, 315] width 79 height 19
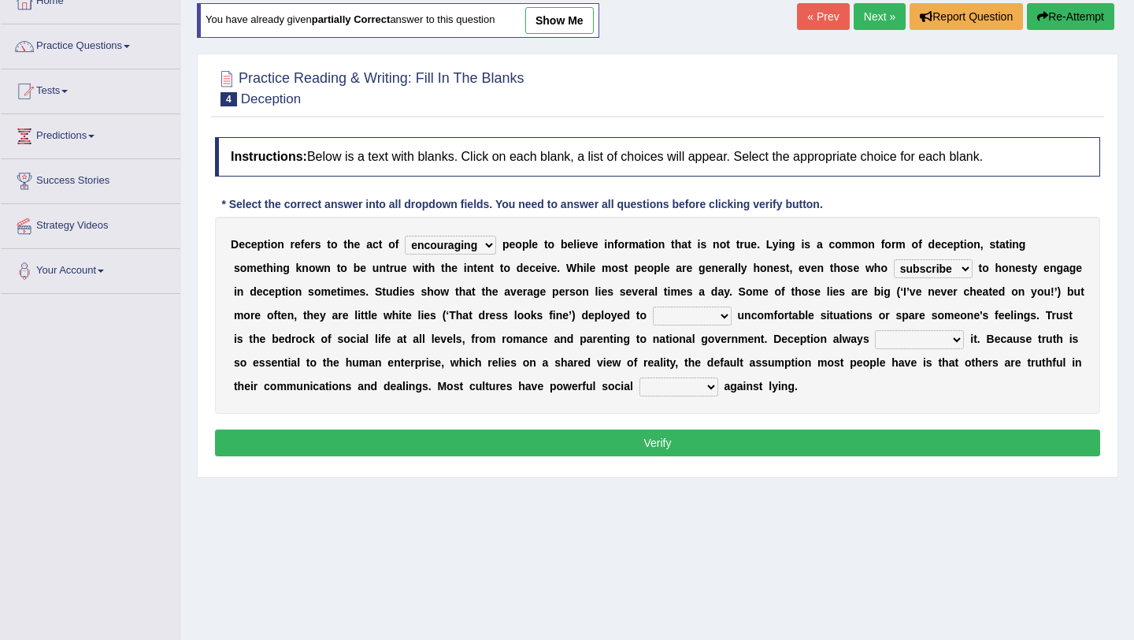
select select "avoid"
click at [884, 340] on select "undermines underscores undertakes underwrites" at bounding box center [919, 339] width 89 height 19
click at [945, 342] on select "undermines underscores undertakes underwrites" at bounding box center [919, 339] width 89 height 19
select select "undermines"
click at [663, 381] on select "ejections sanctions fractions inductions" at bounding box center [679, 386] width 79 height 19
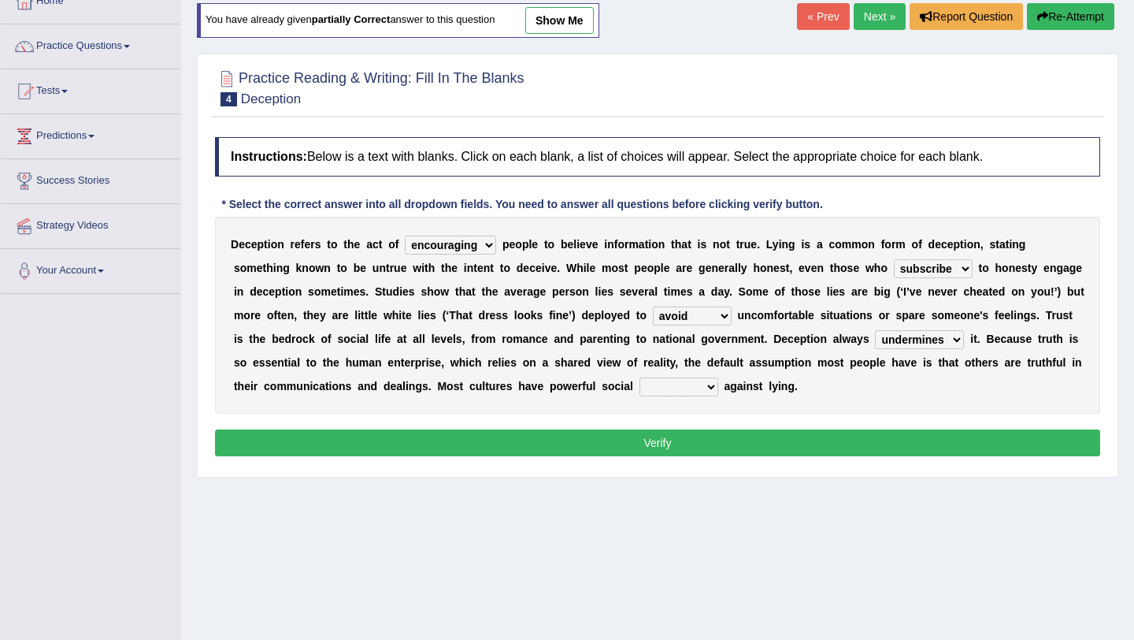
select select "sanctions"
click at [722, 435] on button "Verify" at bounding box center [658, 442] width 886 height 27
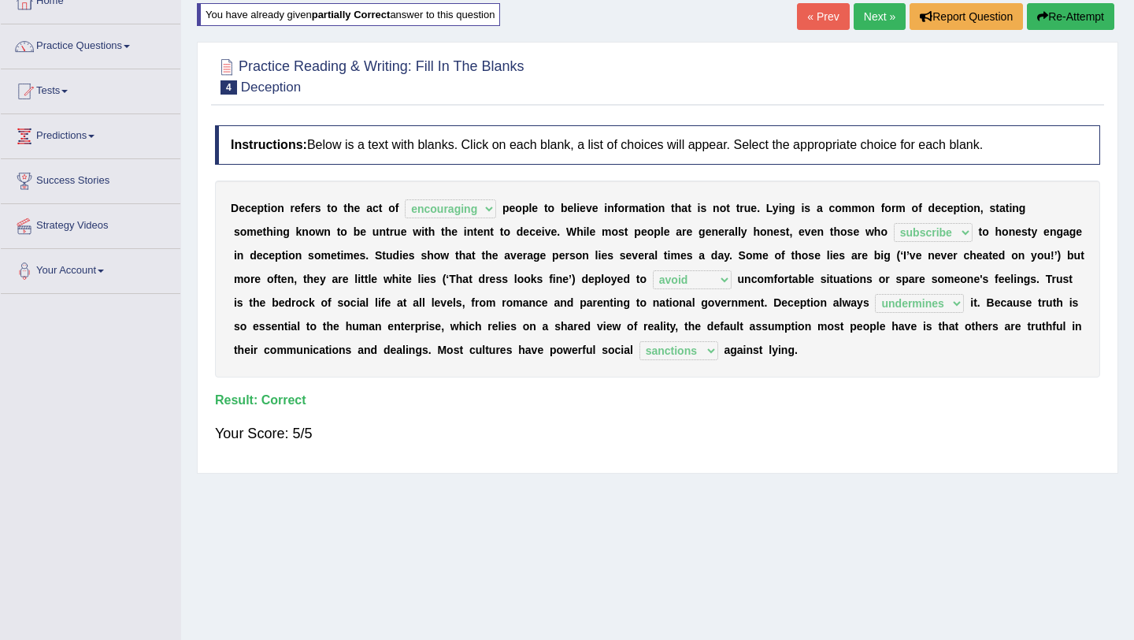
click at [874, 12] on link "Next »" at bounding box center [880, 16] width 52 height 27
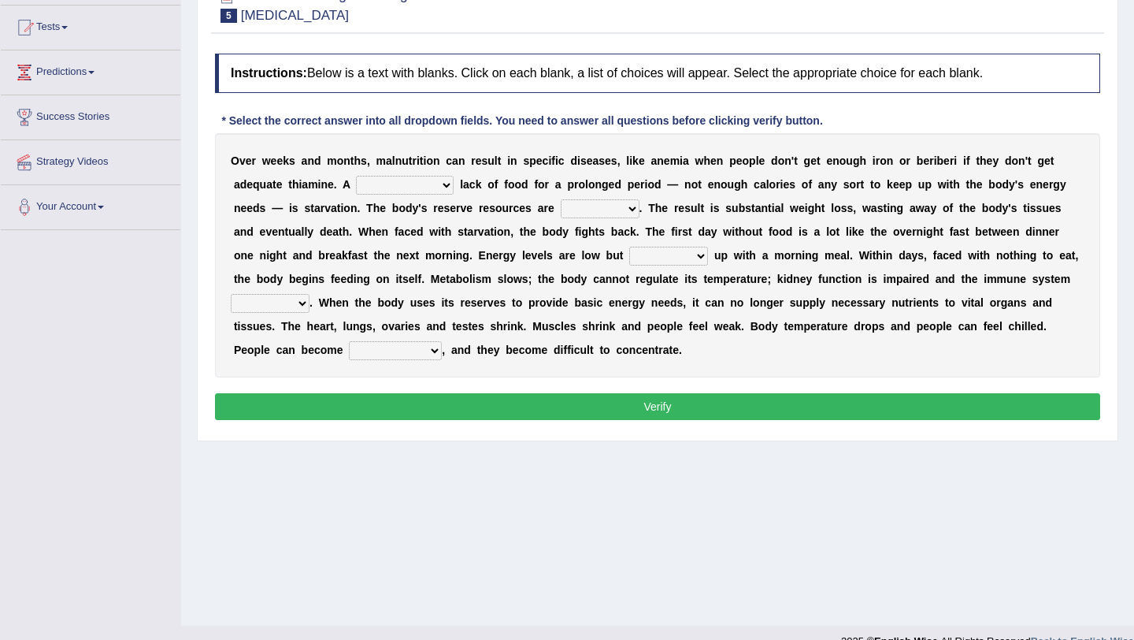
scroll to position [188, 0]
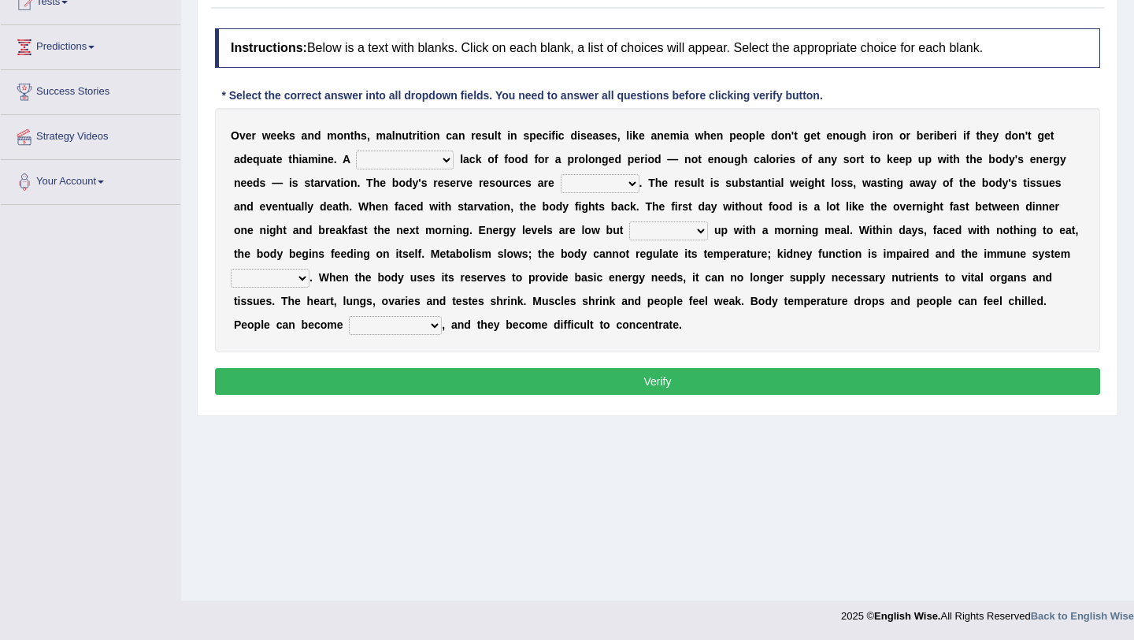
click at [456, 166] on div "O v e r w e e k s a n d m o n t h s , m a l n u t r i t i o n c a n r e s u l t…" at bounding box center [658, 230] width 886 height 244
click at [449, 164] on select "severe distinguishing proper distinctive" at bounding box center [405, 159] width 98 height 19
click at [441, 158] on select "severe distinguishing proper distinctive" at bounding box center [405, 159] width 98 height 19
